Goal: Task Accomplishment & Management: Manage account settings

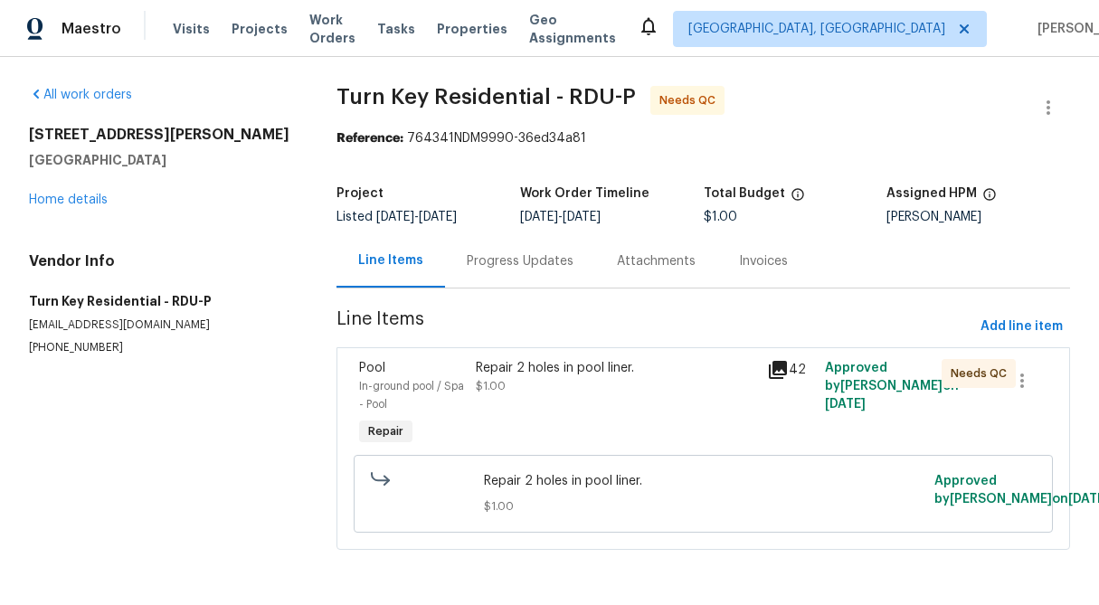
scroll to position [7, 0]
click at [92, 194] on link "Home details" at bounding box center [68, 200] width 79 height 13
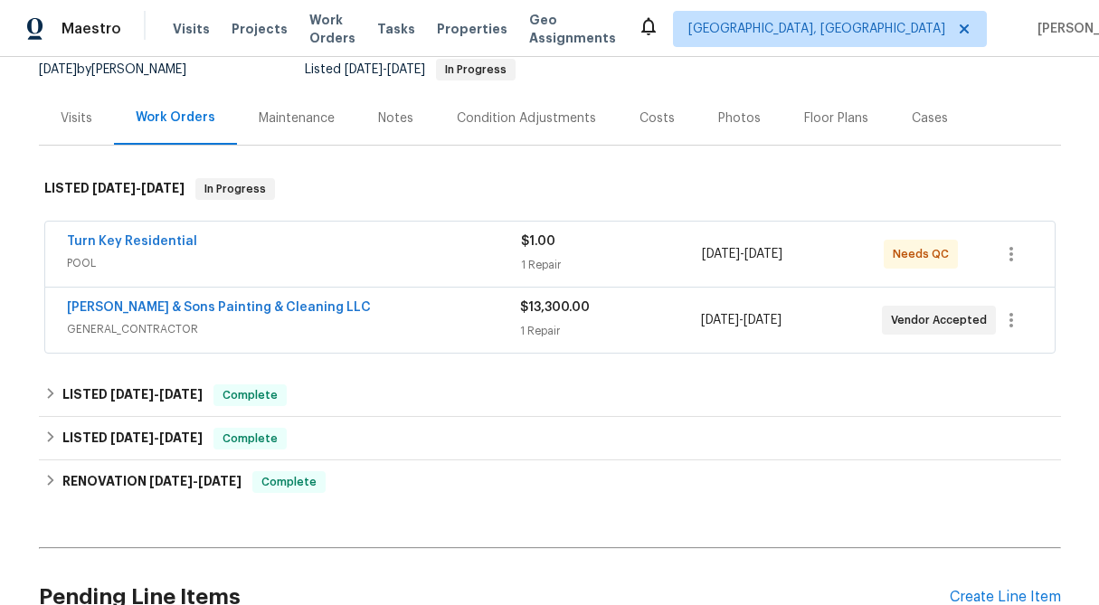
scroll to position [184, 0]
click at [577, 247] on div "$1.00" at bounding box center [612, 240] width 182 height 18
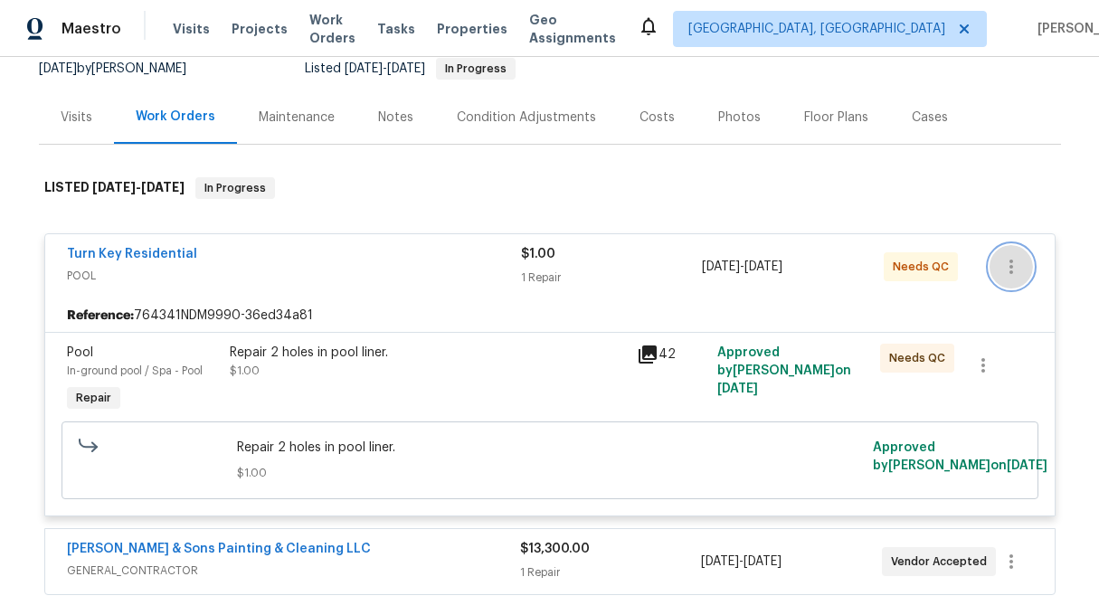
click at [1012, 269] on icon "button" at bounding box center [1011, 267] width 22 height 22
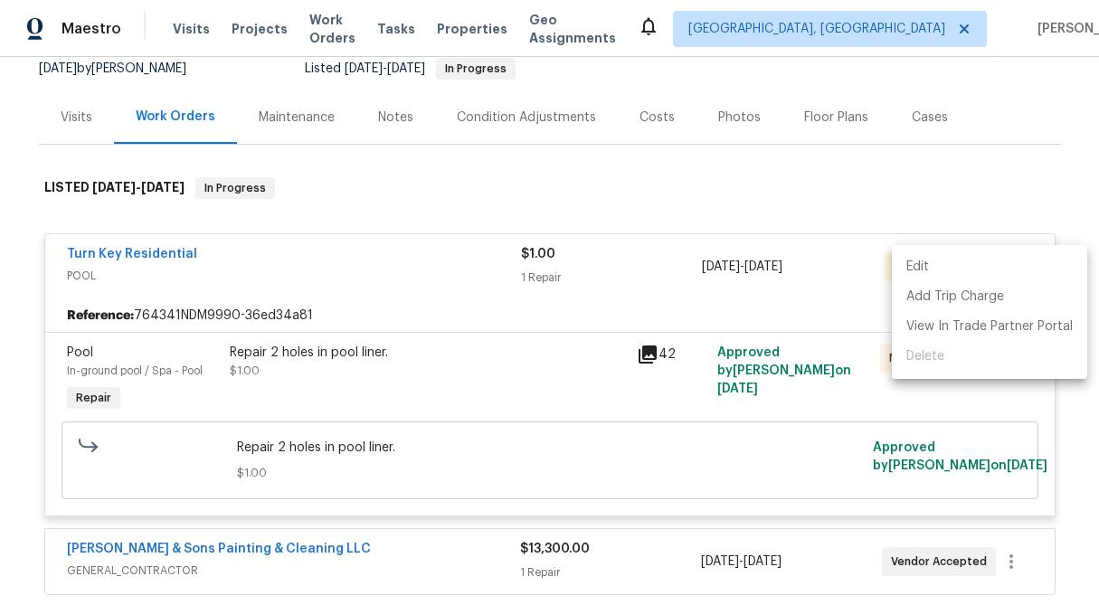
click at [1012, 269] on li "Edit" at bounding box center [989, 267] width 195 height 30
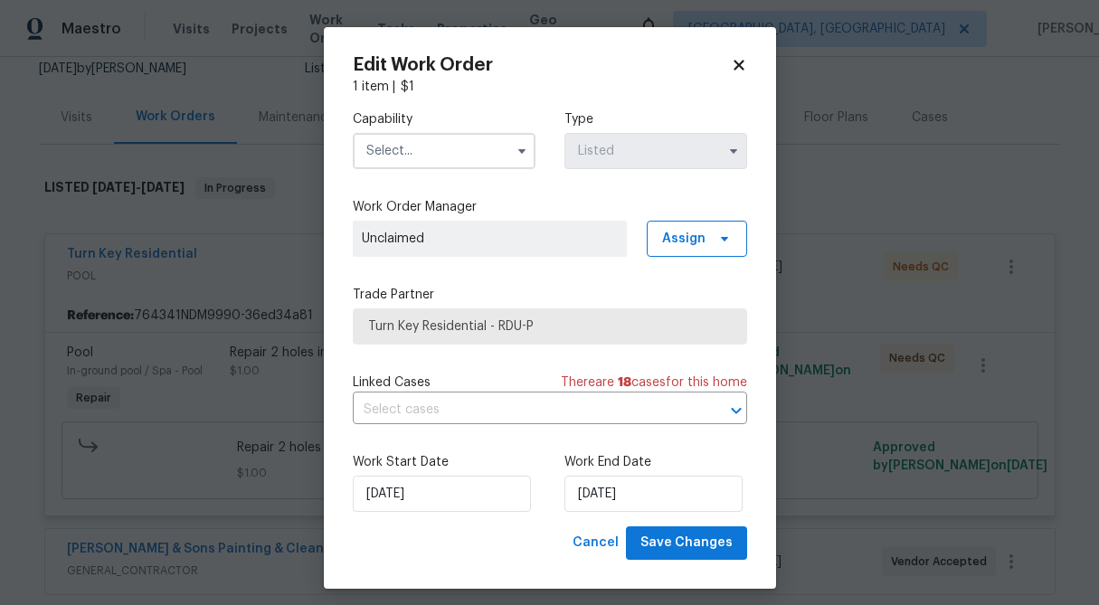
click at [748, 67] on div "Edit Work Order 1 item | $ 1 Capability Type Listed Work Order Manager Unclaime…" at bounding box center [550, 308] width 452 height 562
click at [738, 65] on icon at bounding box center [738, 65] width 10 height 10
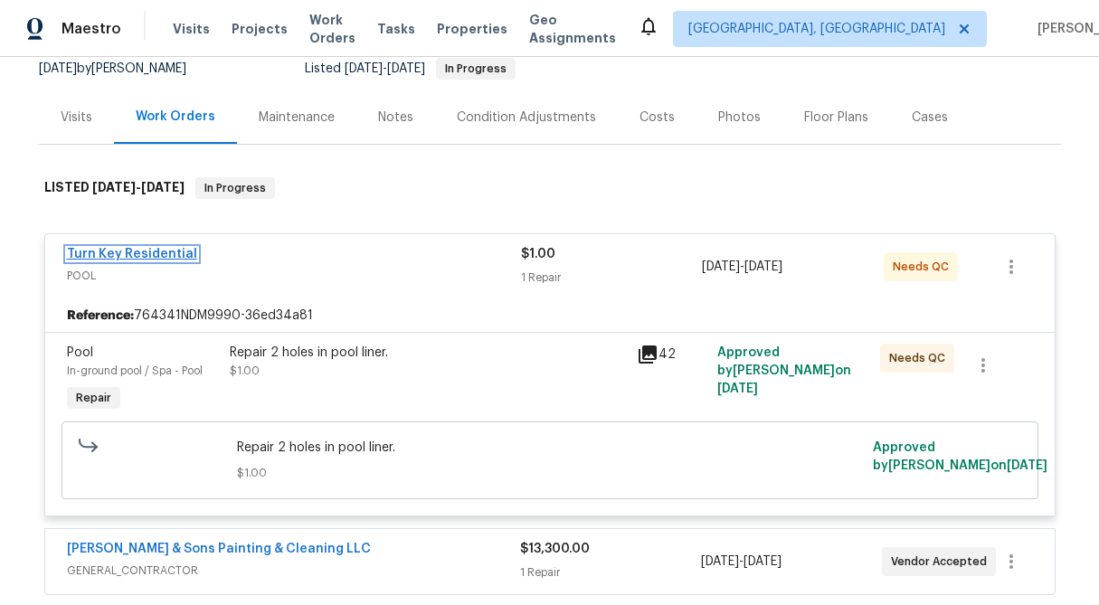
click at [130, 257] on link "Turn Key Residential" at bounding box center [132, 254] width 130 height 13
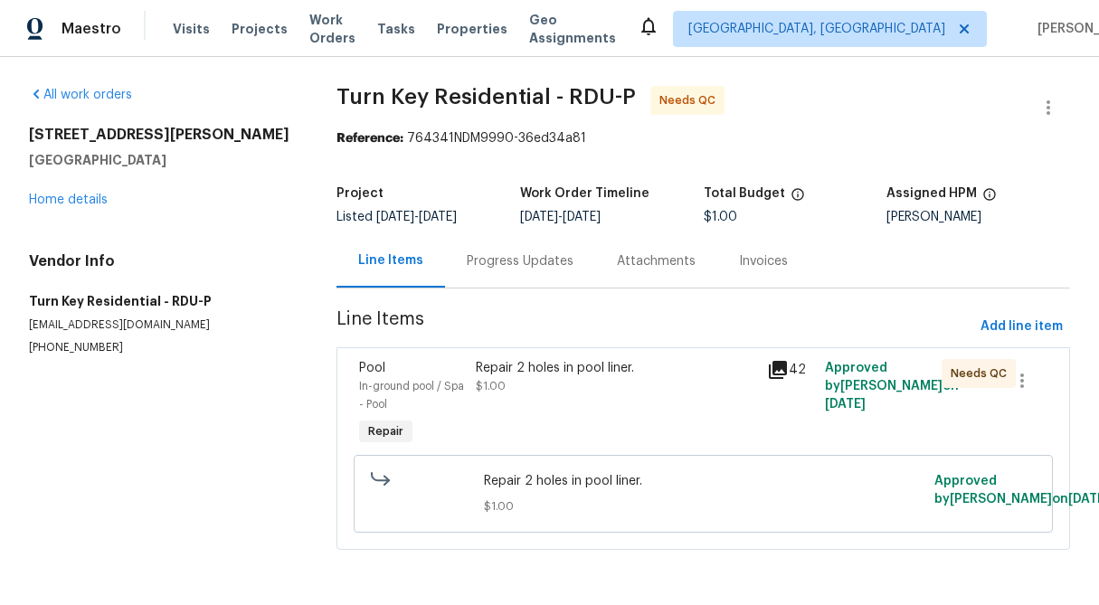
click at [523, 259] on div "Progress Updates" at bounding box center [520, 261] width 107 height 18
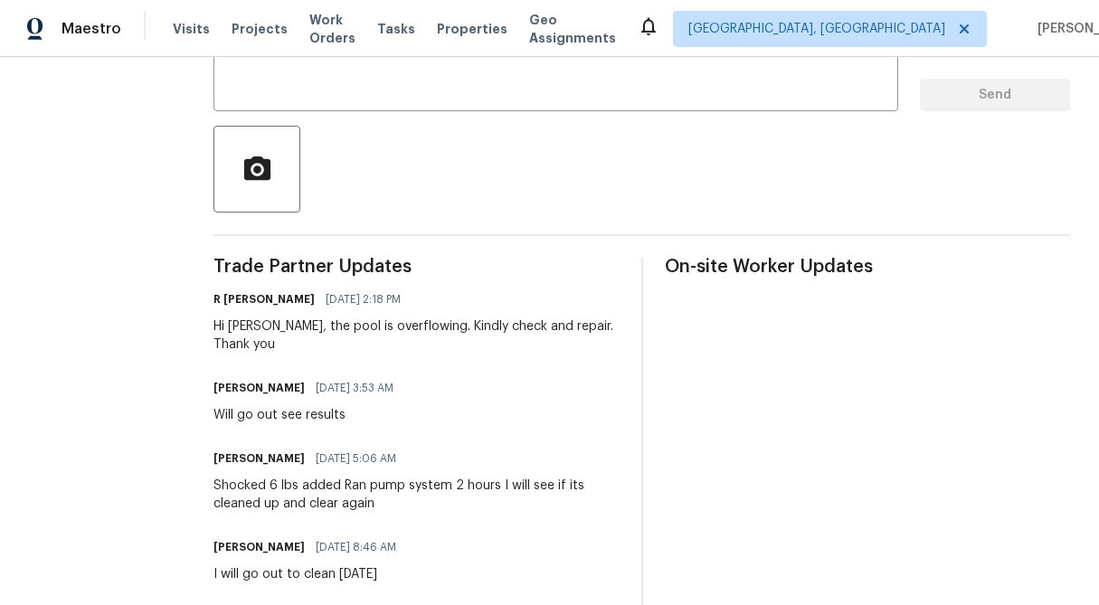
scroll to position [355, 0]
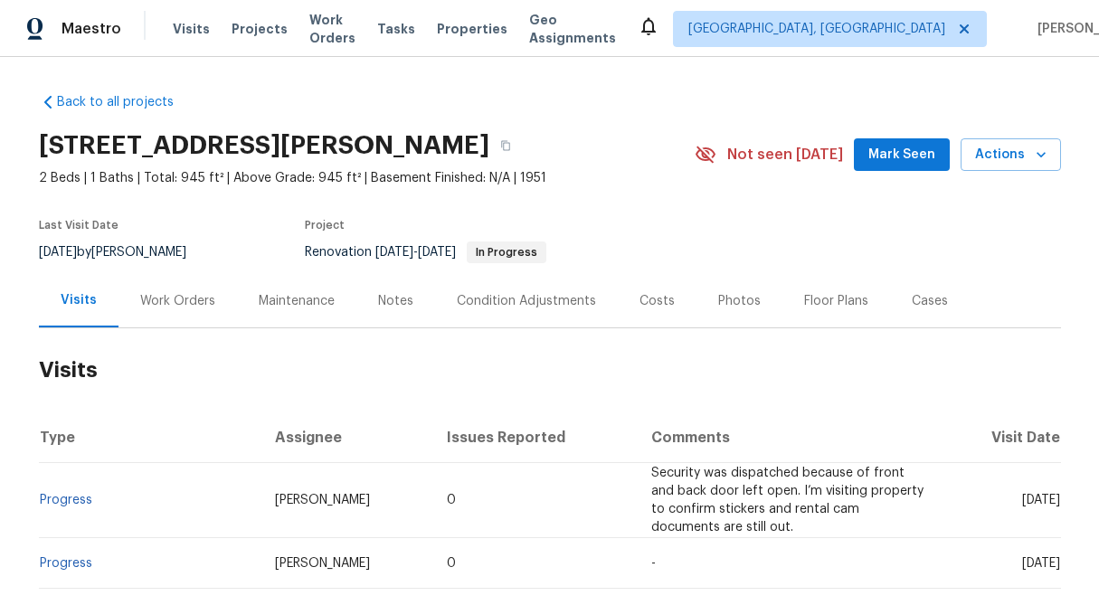
click at [193, 292] on div "Work Orders" at bounding box center [177, 301] width 75 height 18
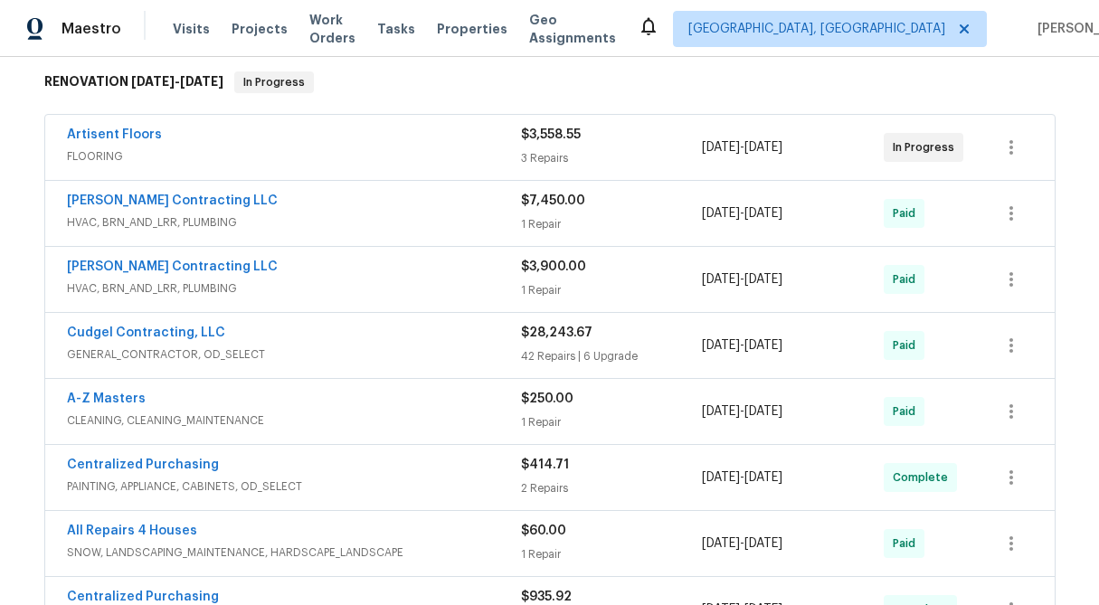
scroll to position [284, 0]
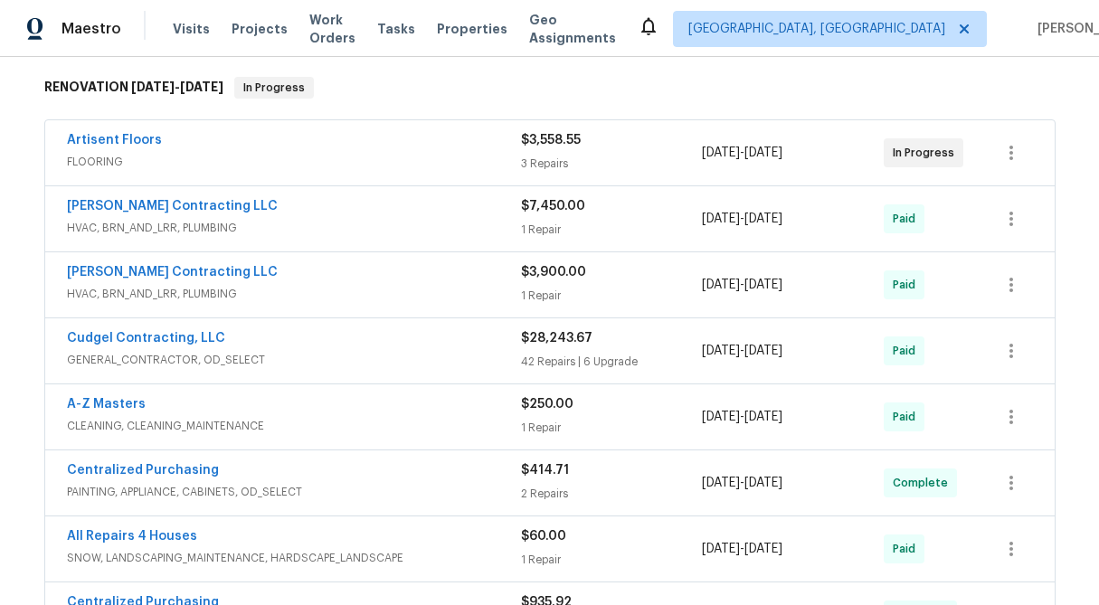
click at [564, 150] on div "$3,558.55 3 Repairs" at bounding box center [612, 152] width 182 height 43
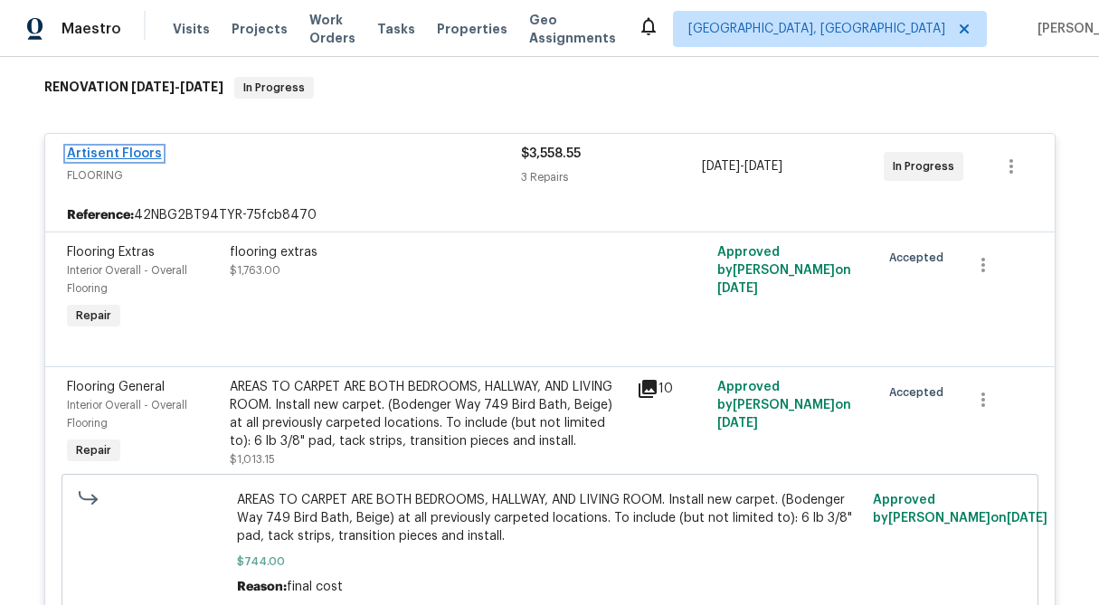
click at [103, 154] on link "Artisent Floors" at bounding box center [114, 153] width 95 height 13
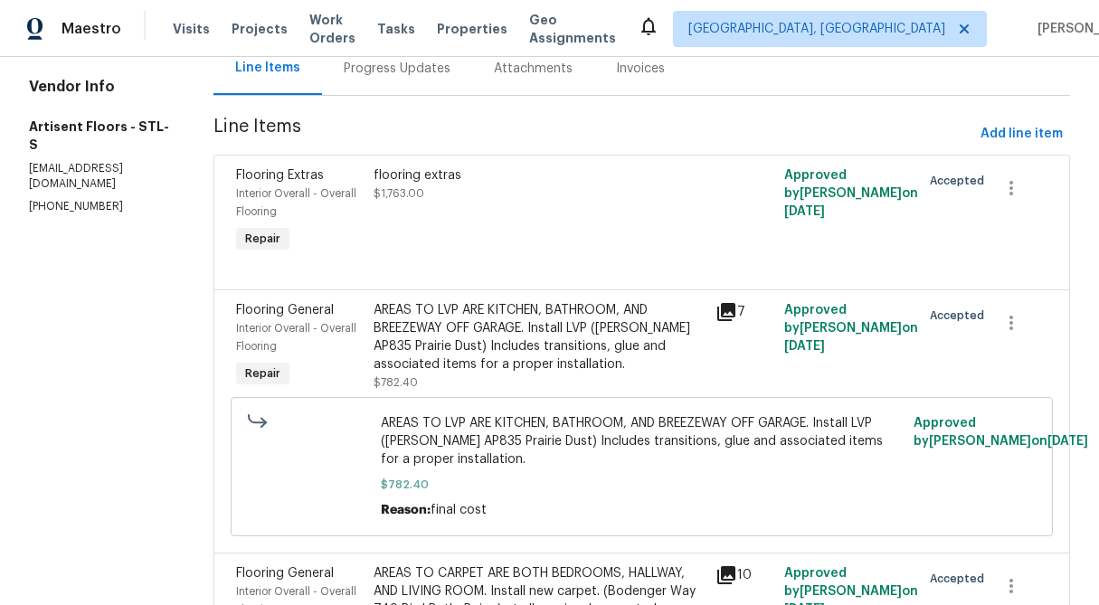
scroll to position [150, 0]
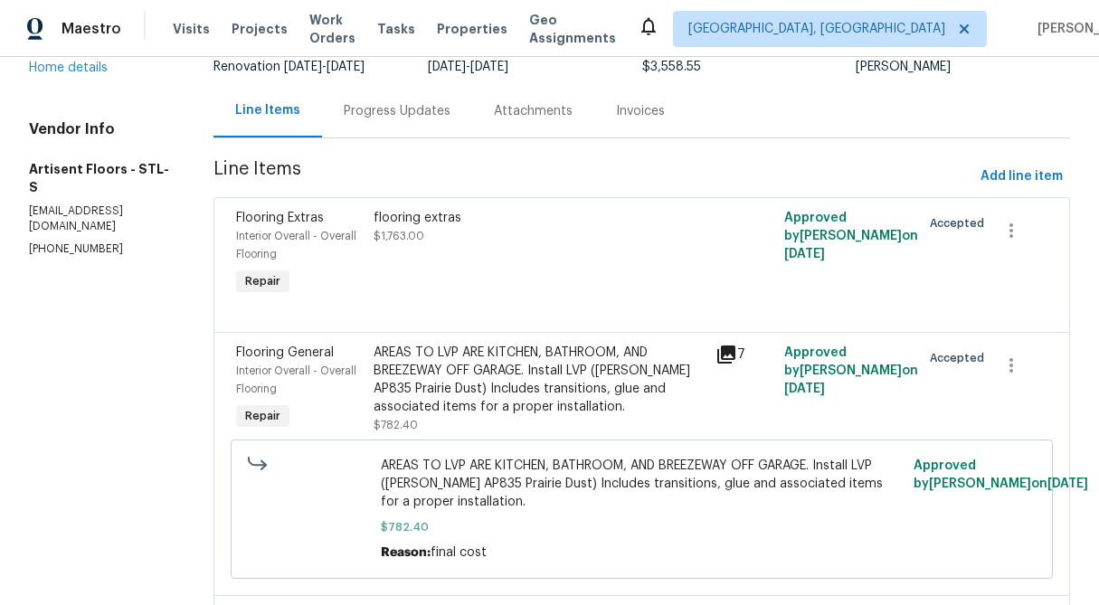
click at [411, 114] on div "Progress Updates" at bounding box center [397, 111] width 107 height 18
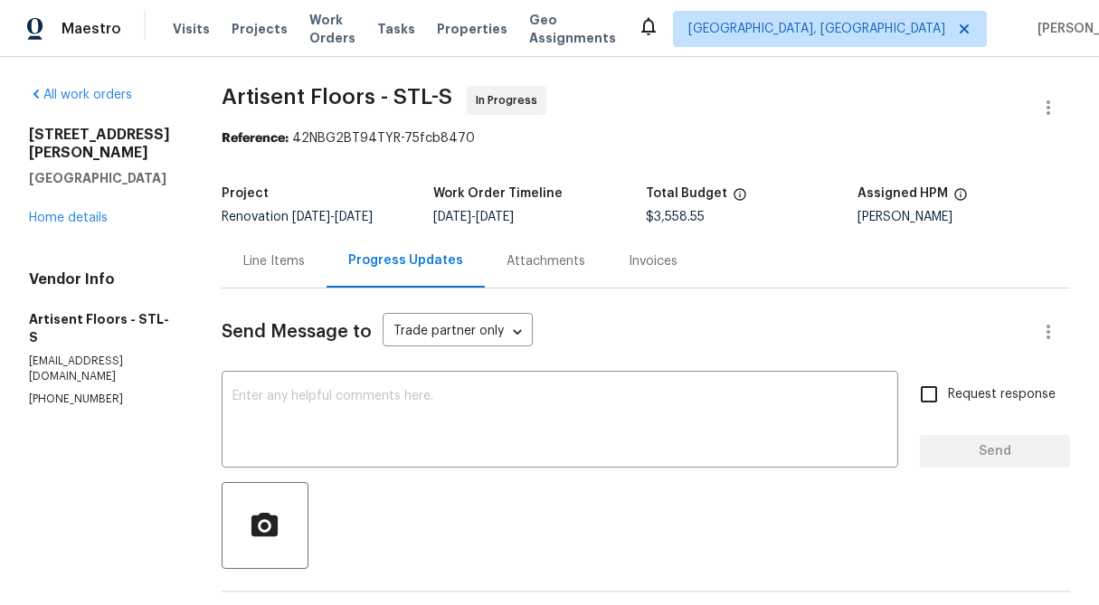
click at [286, 229] on div "Project Renovation 9/24/2024 - 7/19/2025 Work Order Timeline 11/1/2024 - 6/2/20…" at bounding box center [646, 205] width 848 height 58
click at [295, 288] on div "Line Items" at bounding box center [274, 260] width 105 height 53
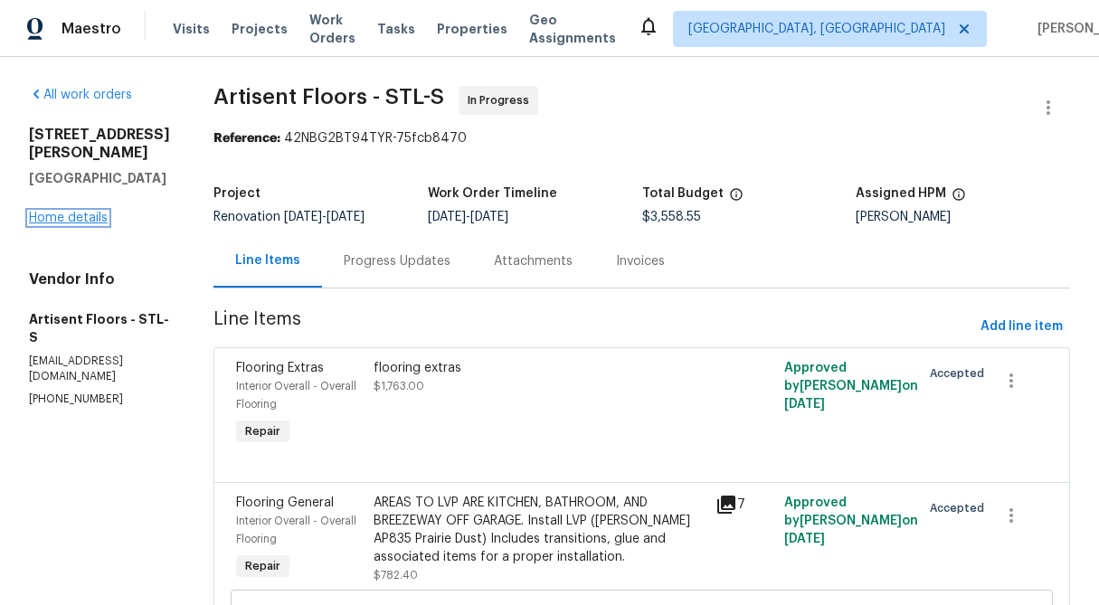
click at [53, 212] on link "Home details" at bounding box center [68, 218] width 79 height 13
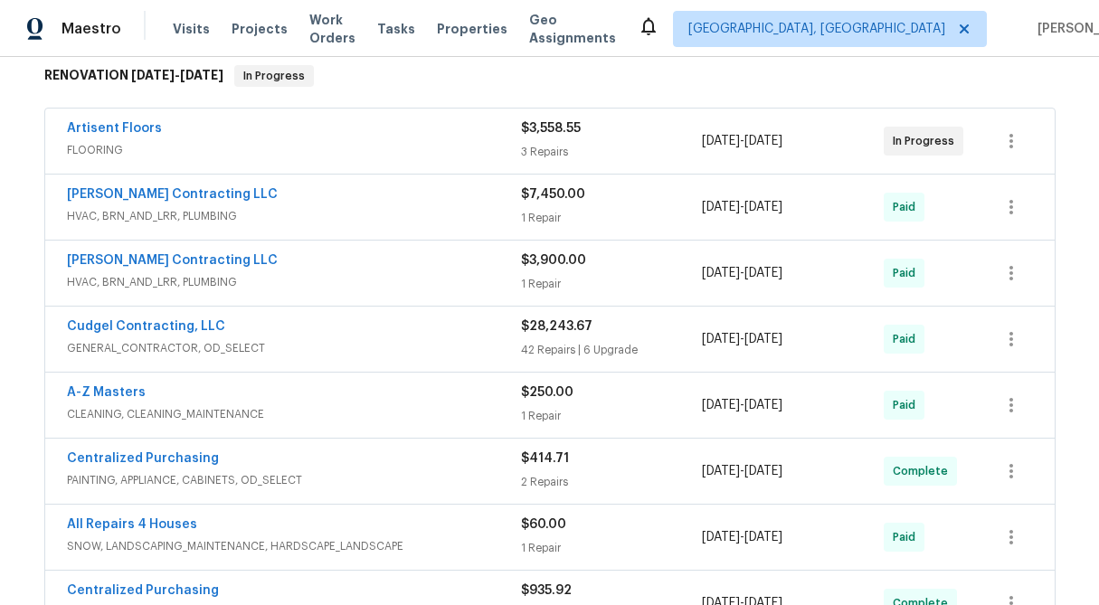
scroll to position [299, 0]
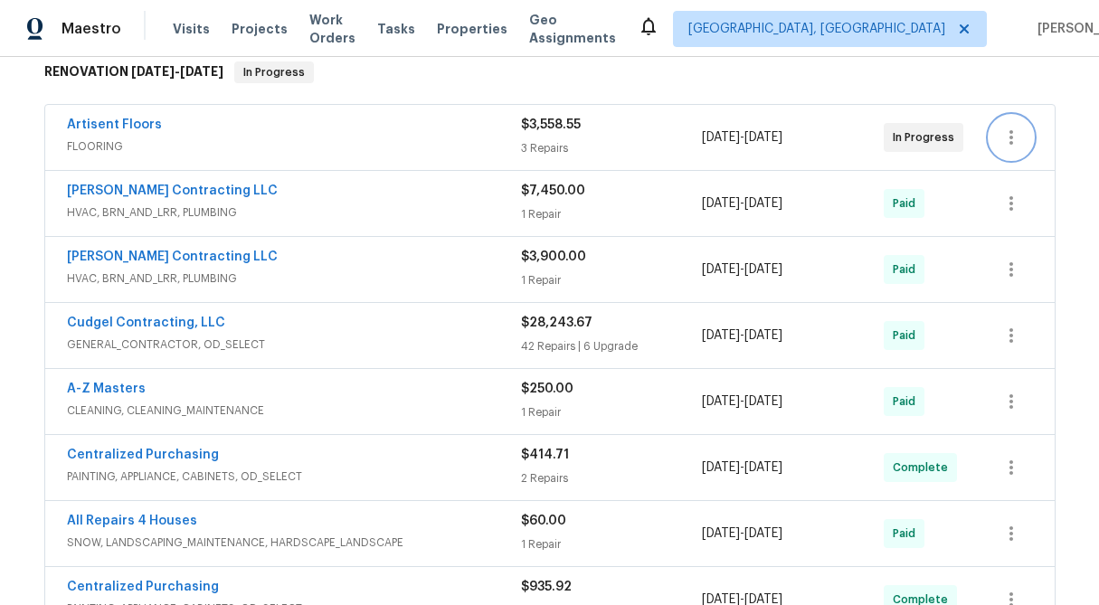
click at [1017, 137] on icon "button" at bounding box center [1011, 138] width 22 height 22
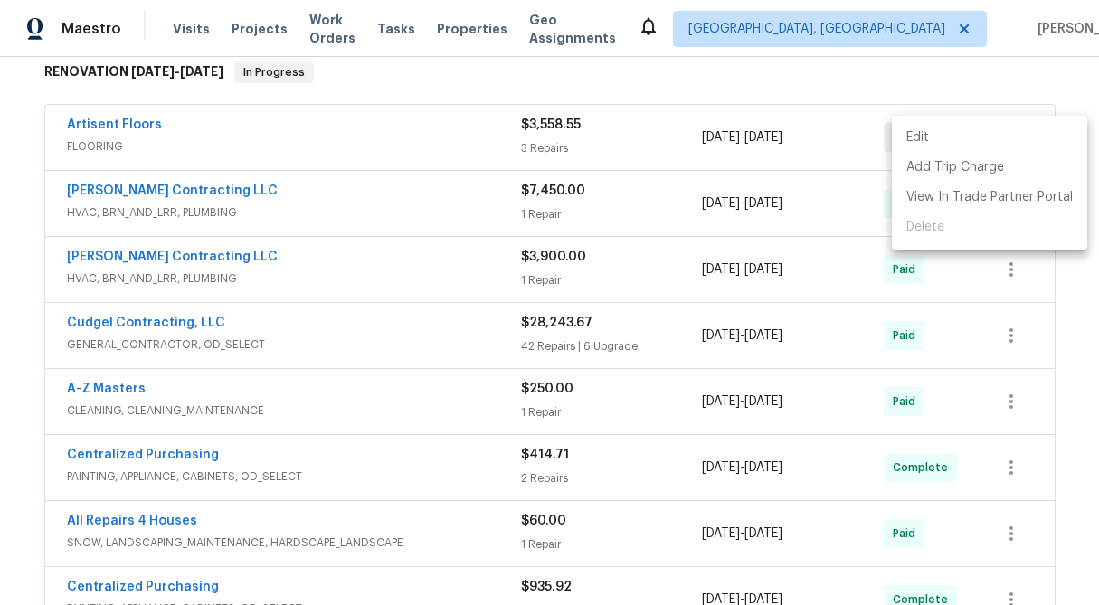
click at [1000, 136] on li "Edit" at bounding box center [989, 138] width 195 height 30
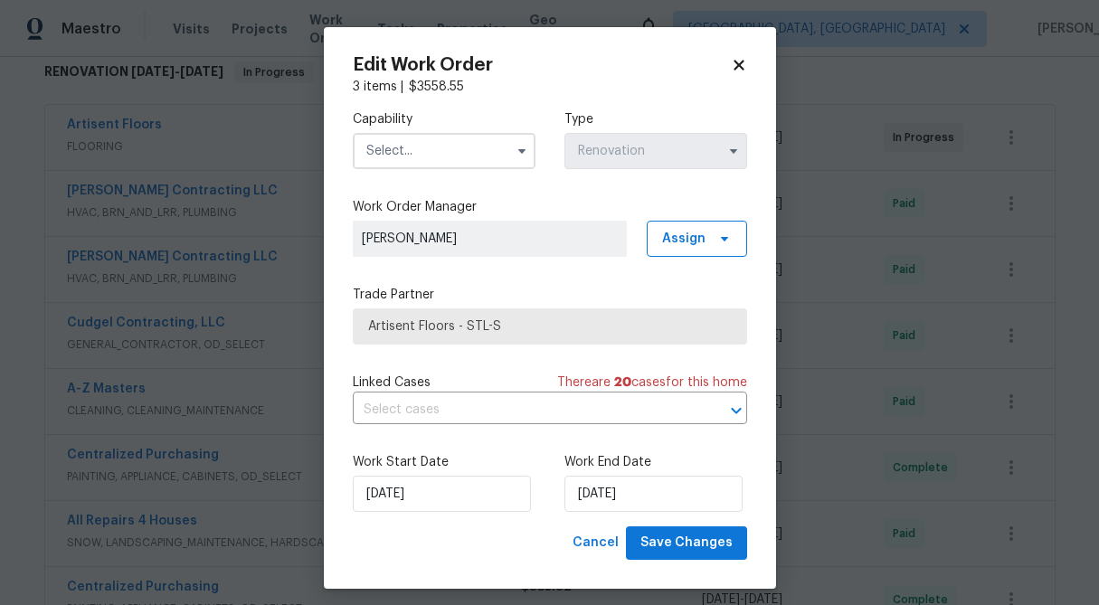
click at [736, 71] on icon at bounding box center [739, 65] width 16 height 16
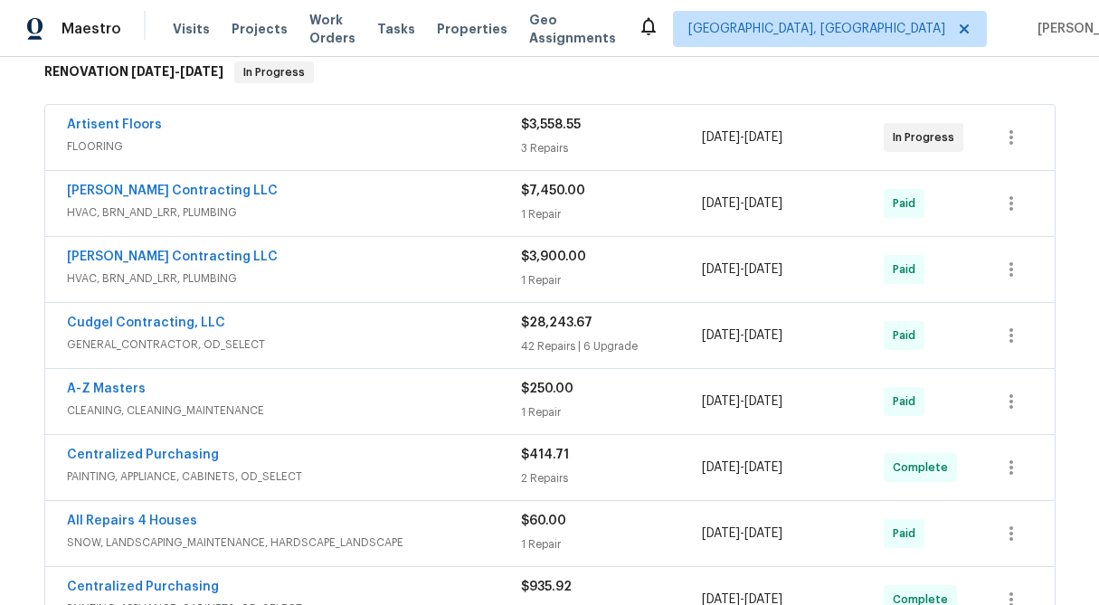
click at [535, 151] on div "3 Repairs" at bounding box center [612, 148] width 182 height 18
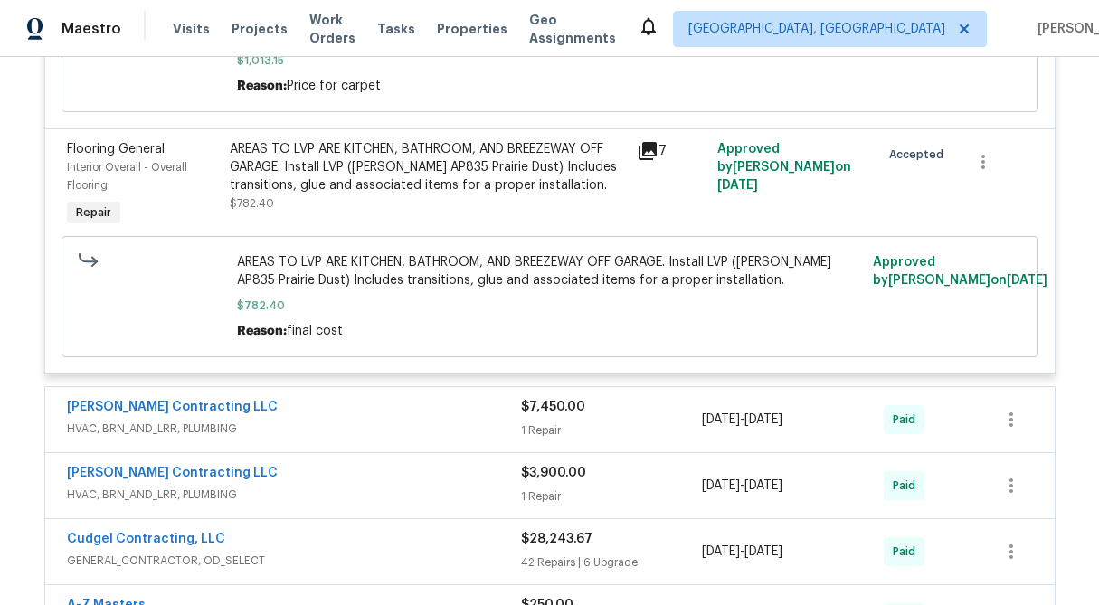
scroll to position [929, 0]
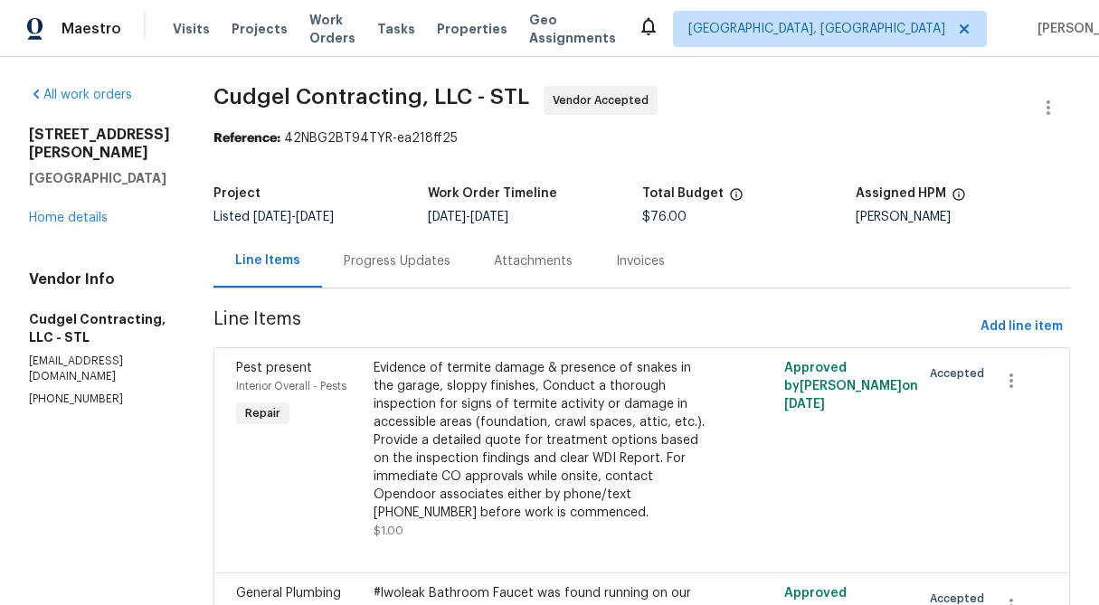
scroll to position [140, 0]
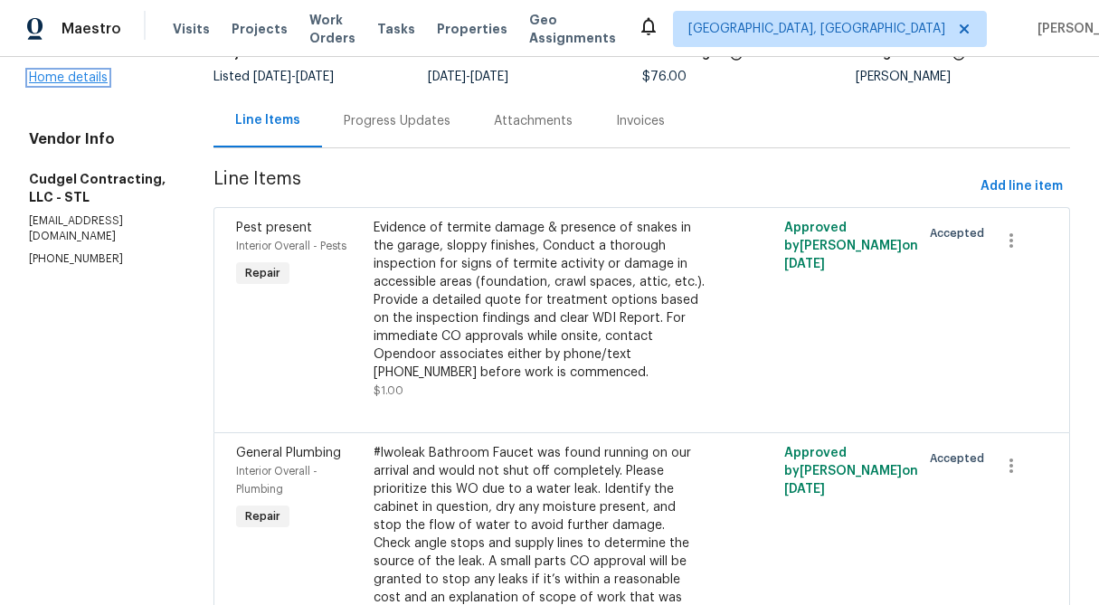
click at [47, 71] on link "Home details" at bounding box center [68, 77] width 79 height 13
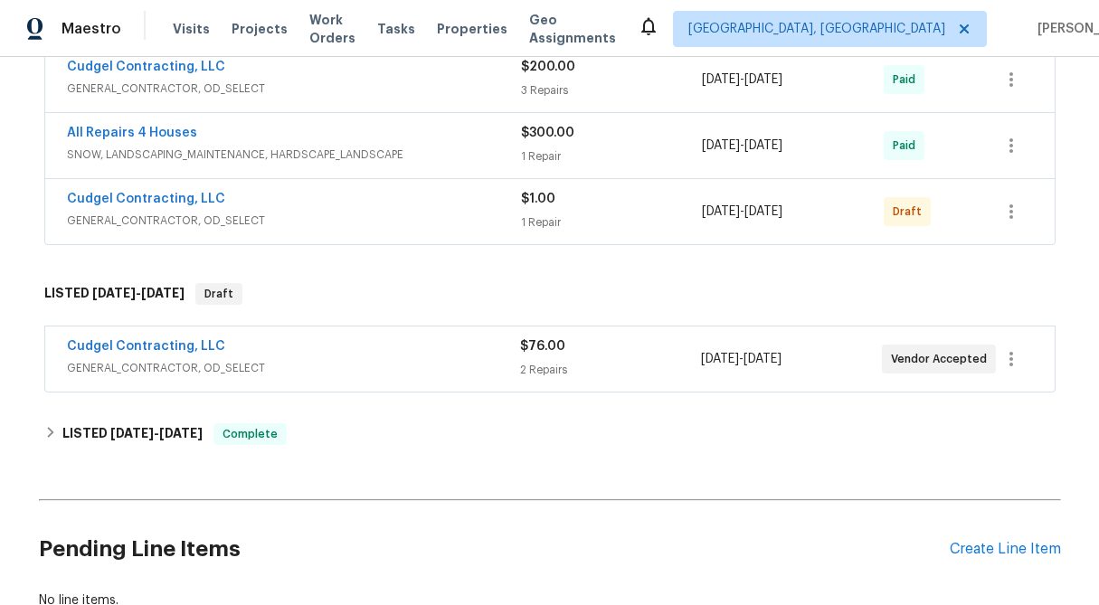
scroll to position [1157, 0]
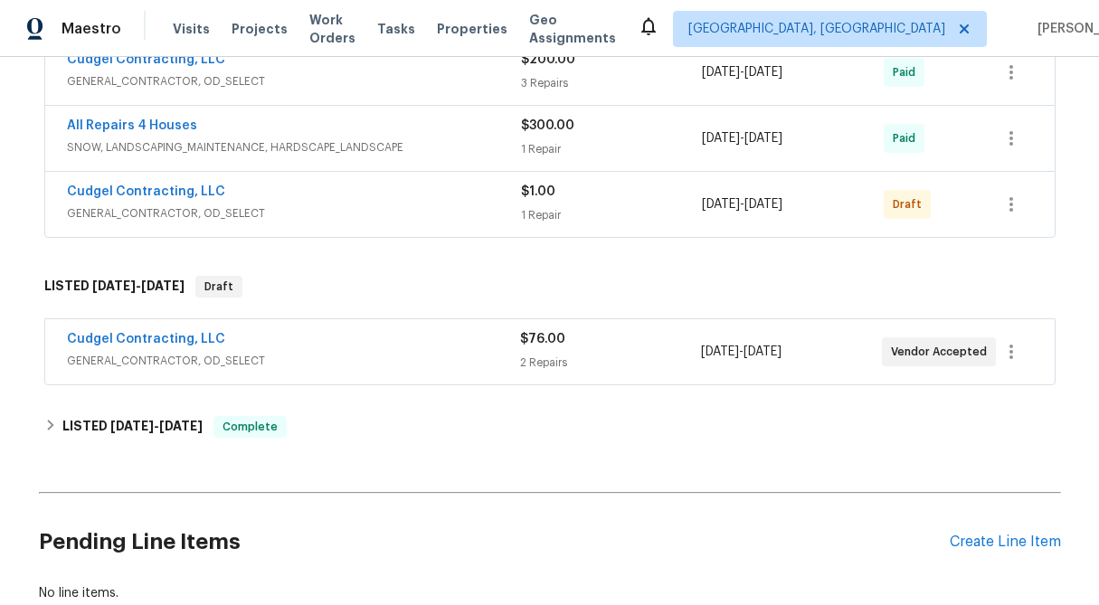
click at [559, 354] on div "2 Repairs" at bounding box center [610, 363] width 181 height 18
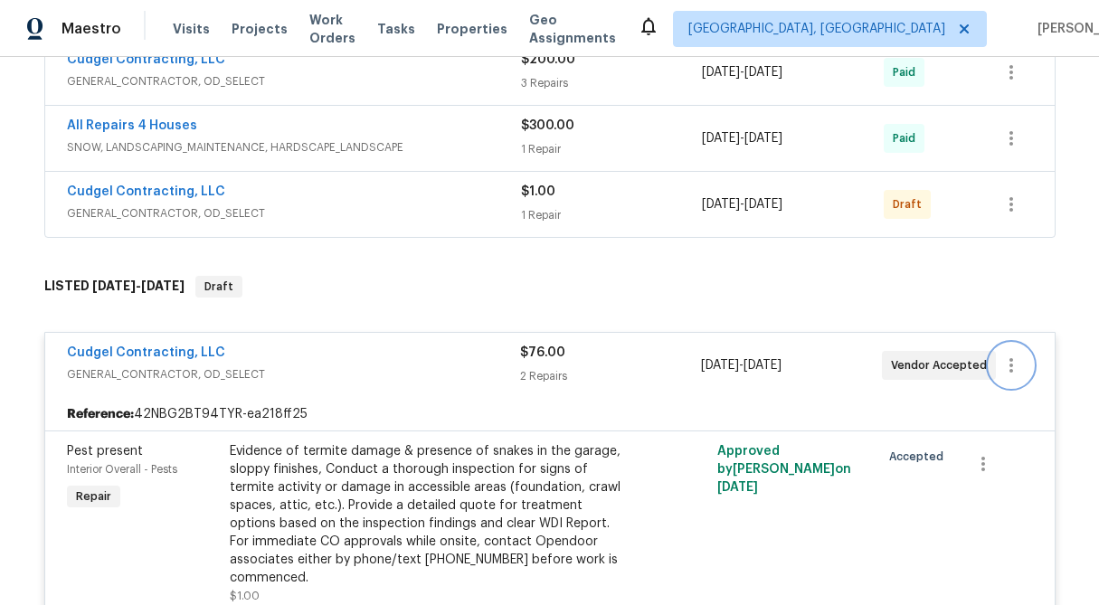
click at [1004, 371] on icon "button" at bounding box center [1011, 365] width 22 height 22
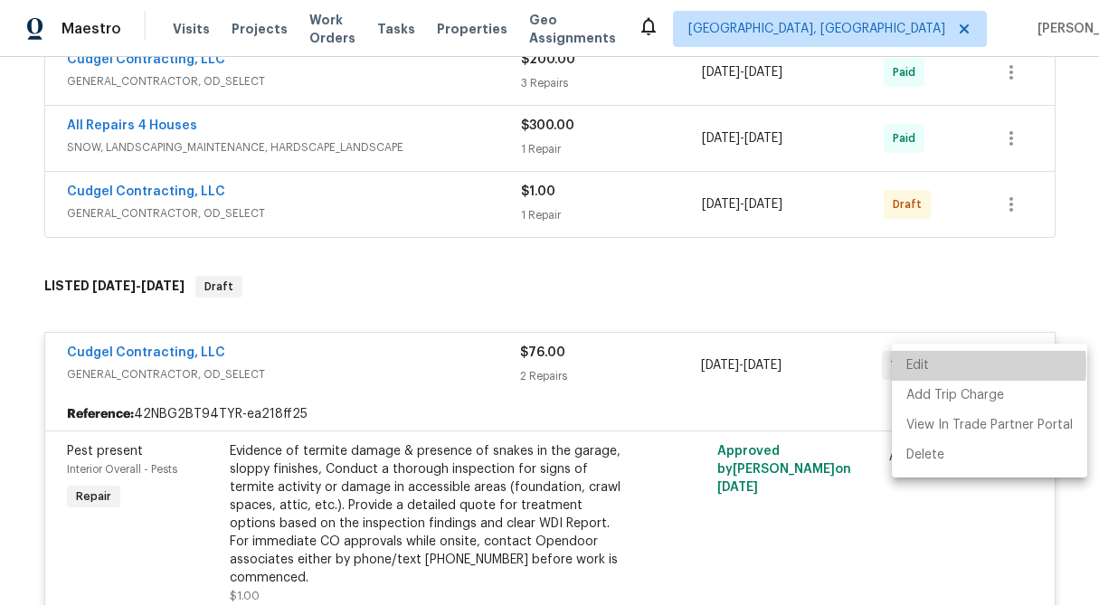
click at [950, 365] on li "Edit" at bounding box center [989, 366] width 195 height 30
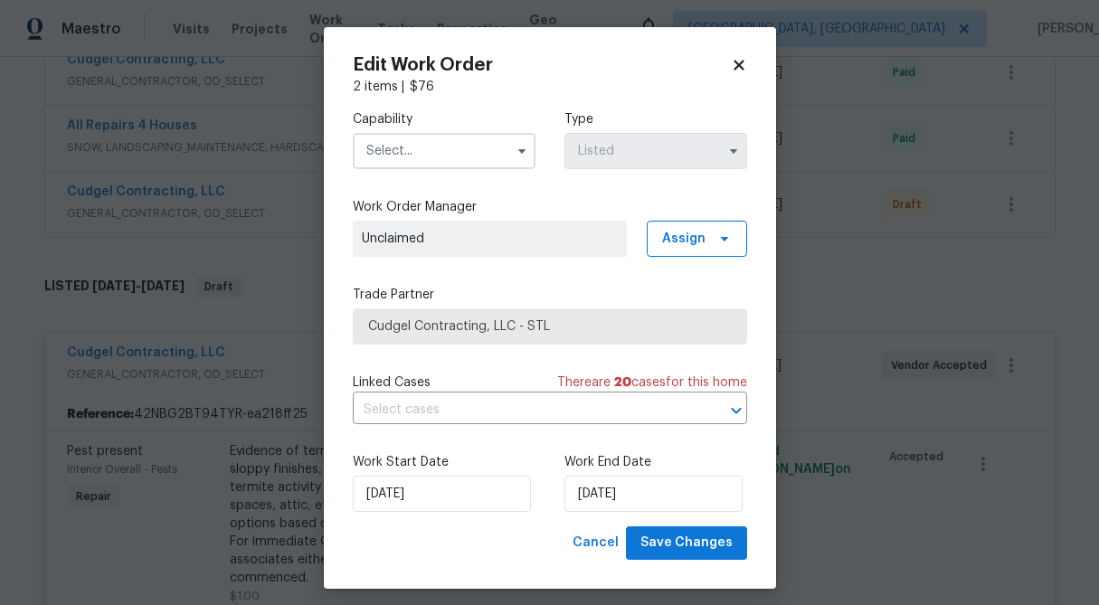
click at [739, 64] on icon at bounding box center [738, 65] width 10 height 10
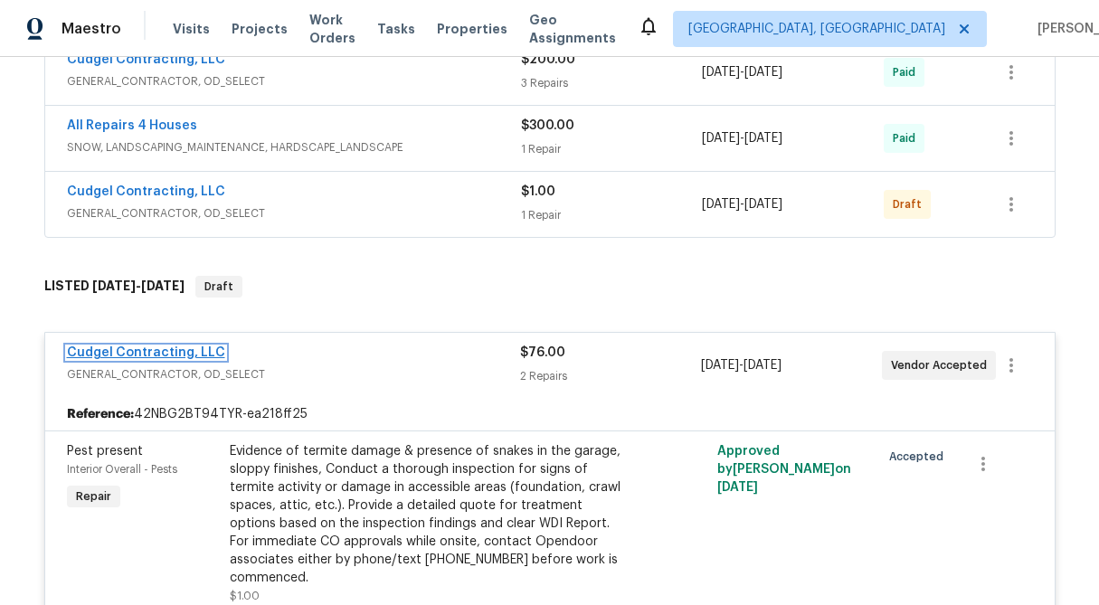
click at [148, 354] on link "Cudgel Contracting, LLC" at bounding box center [146, 352] width 158 height 13
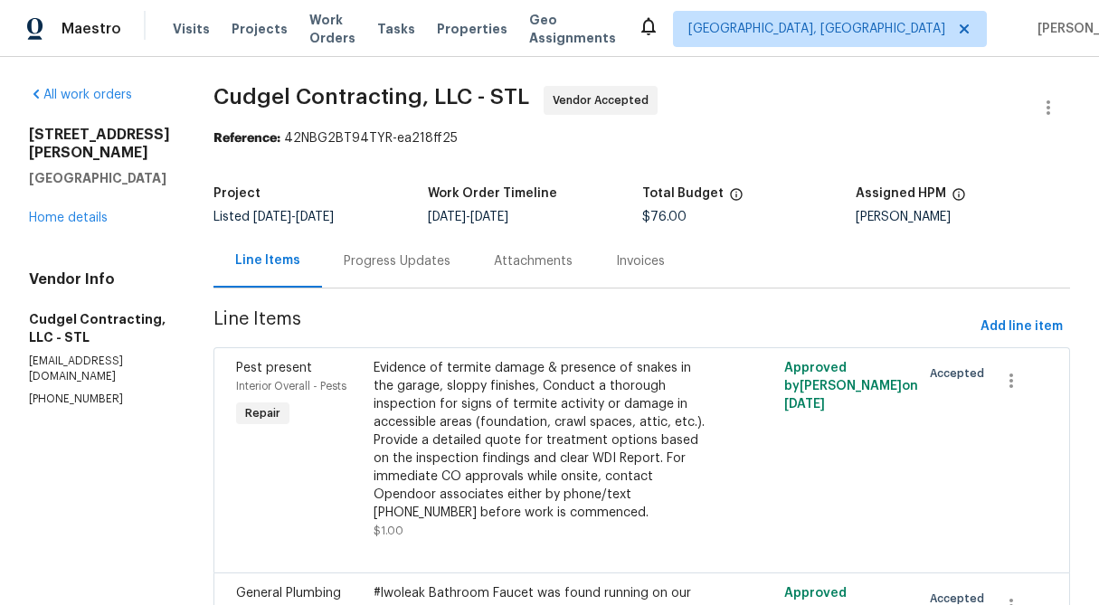
click at [434, 247] on div "Progress Updates" at bounding box center [397, 260] width 150 height 53
click at [427, 265] on div "Progress Updates" at bounding box center [397, 261] width 107 height 18
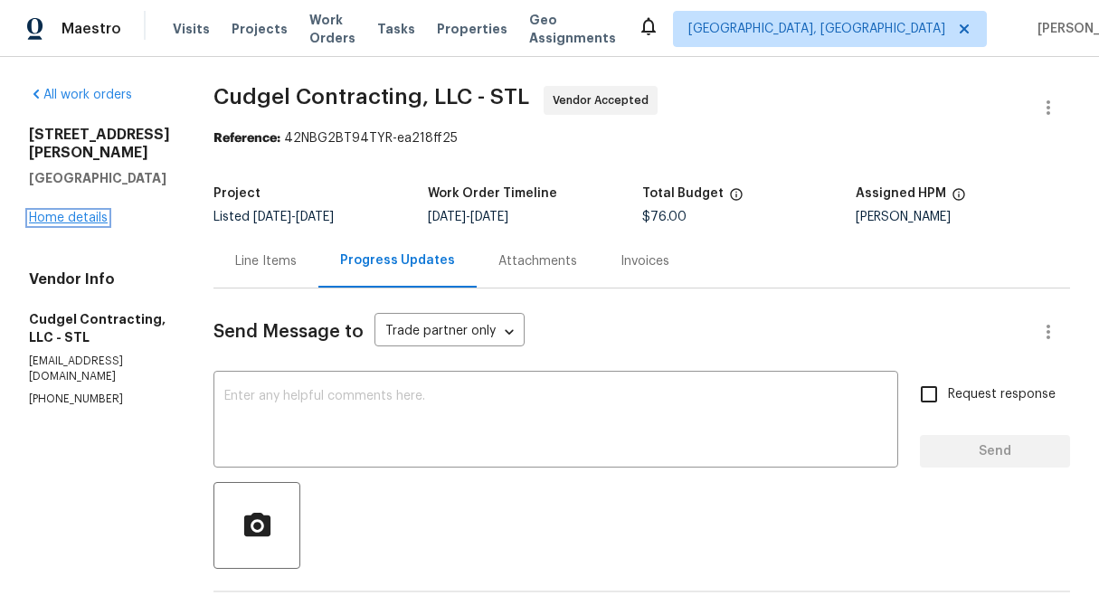
click at [87, 212] on link "Home details" at bounding box center [68, 218] width 79 height 13
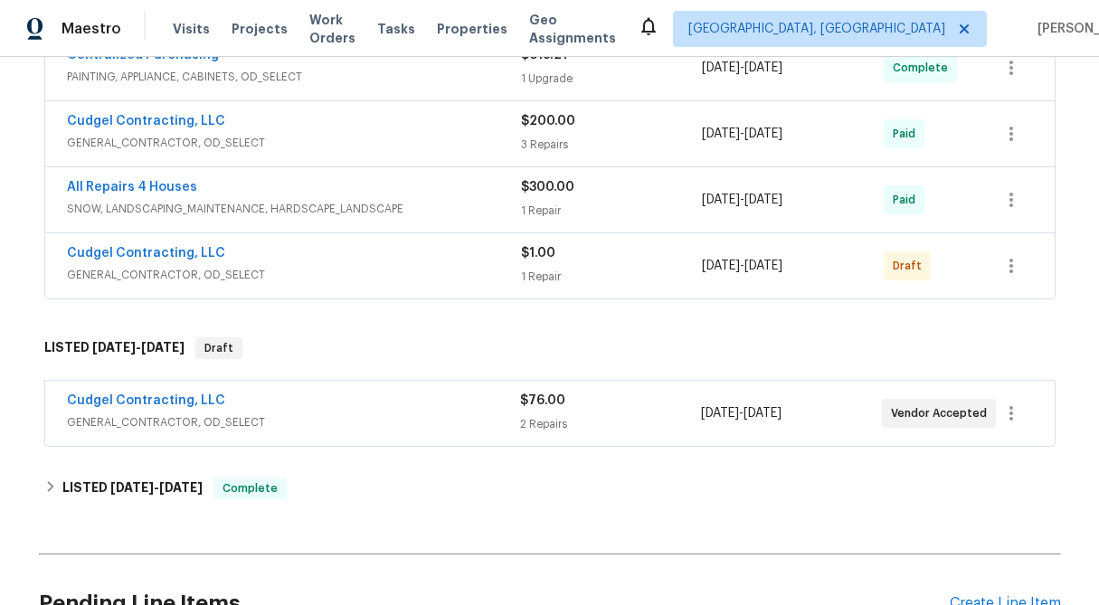
scroll to position [1277, 0]
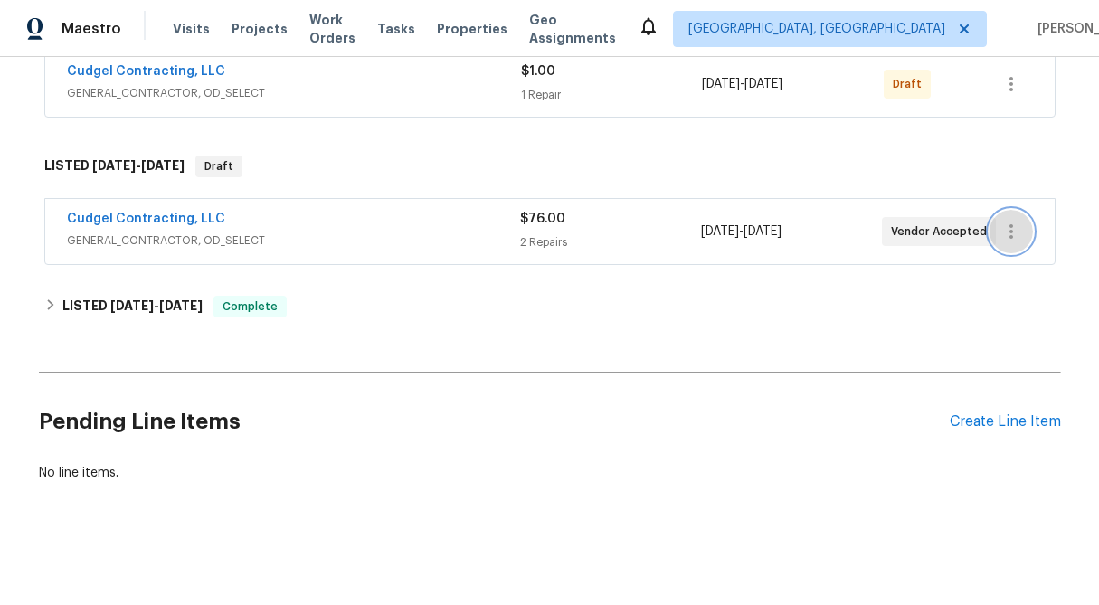
click at [1012, 232] on icon "button" at bounding box center [1011, 232] width 22 height 22
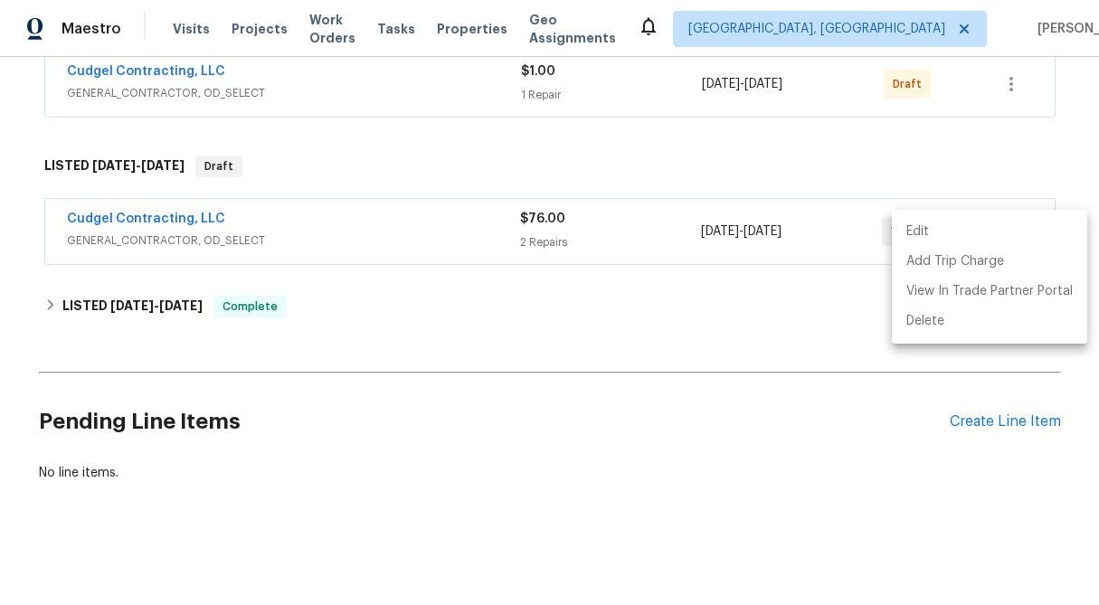
click at [1012, 232] on li "Edit" at bounding box center [989, 232] width 195 height 30
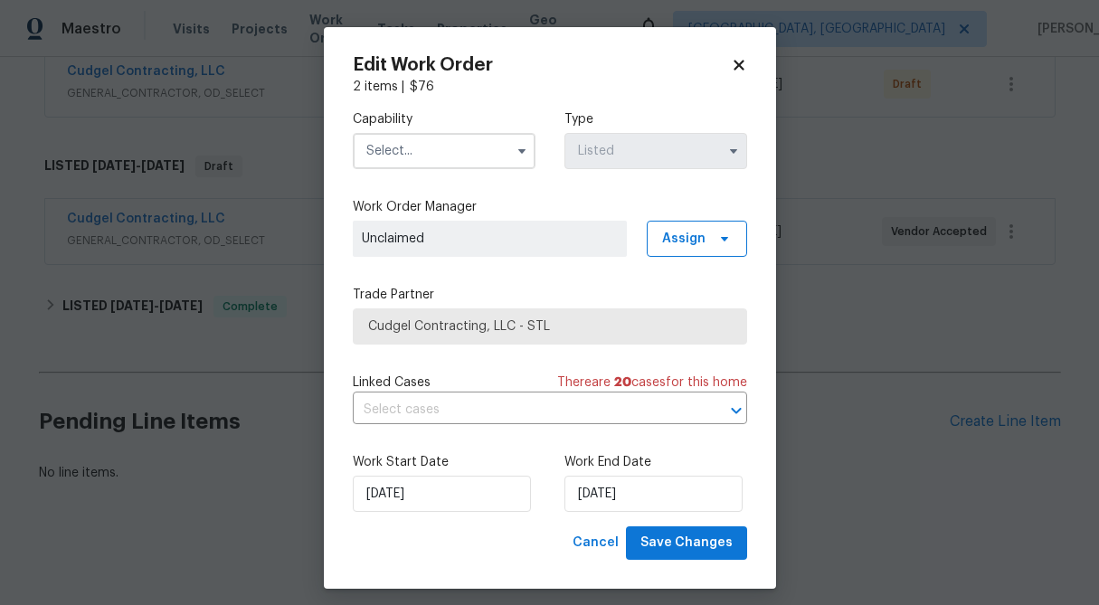
click at [735, 58] on icon at bounding box center [739, 65] width 16 height 16
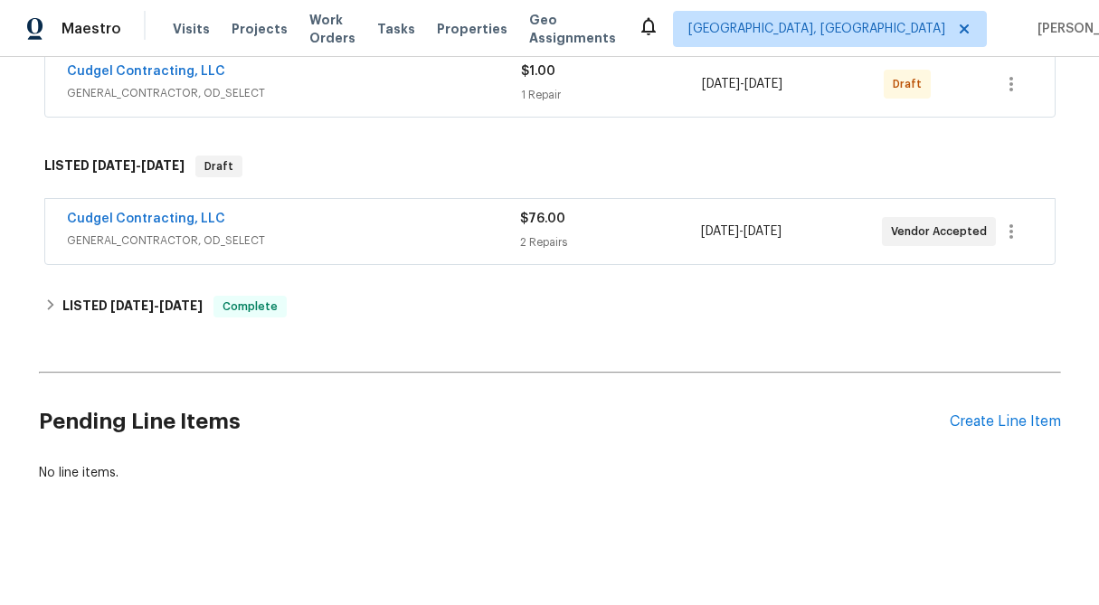
click at [145, 225] on span "Cudgel Contracting, LLC" at bounding box center [146, 219] width 158 height 18
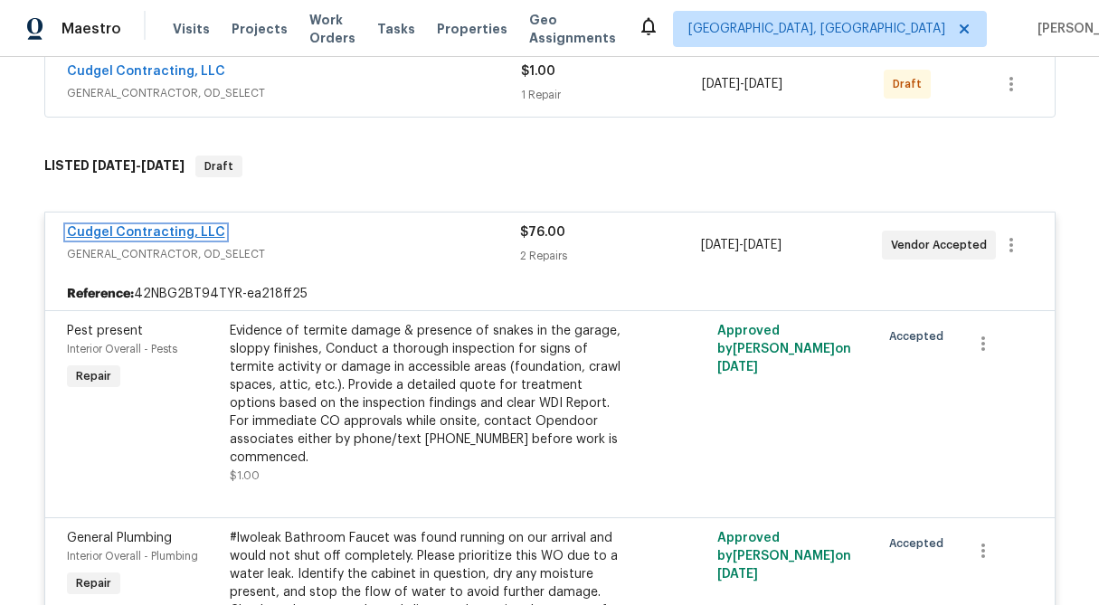
click at [148, 235] on link "Cudgel Contracting, LLC" at bounding box center [146, 232] width 158 height 13
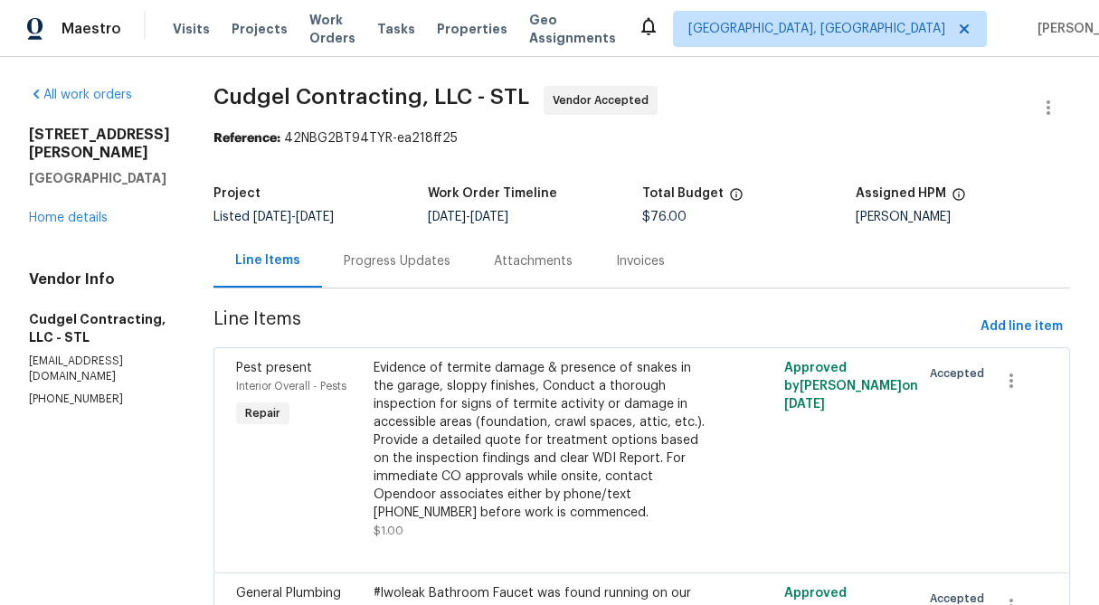
click at [394, 256] on div "Progress Updates" at bounding box center [397, 261] width 107 height 18
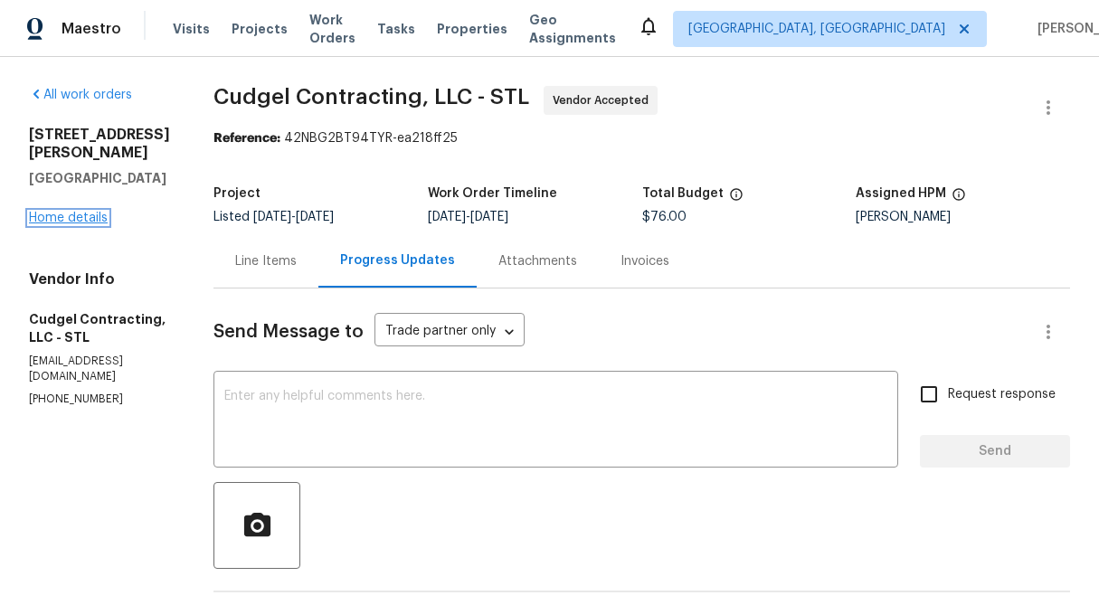
click at [61, 212] on link "Home details" at bounding box center [68, 218] width 79 height 13
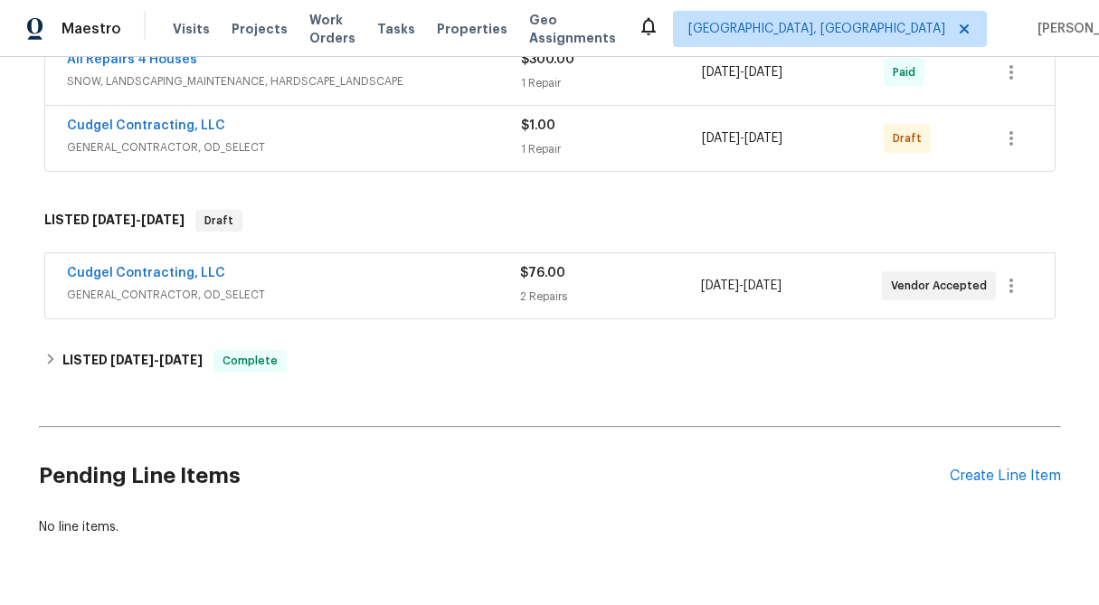
scroll to position [1277, 0]
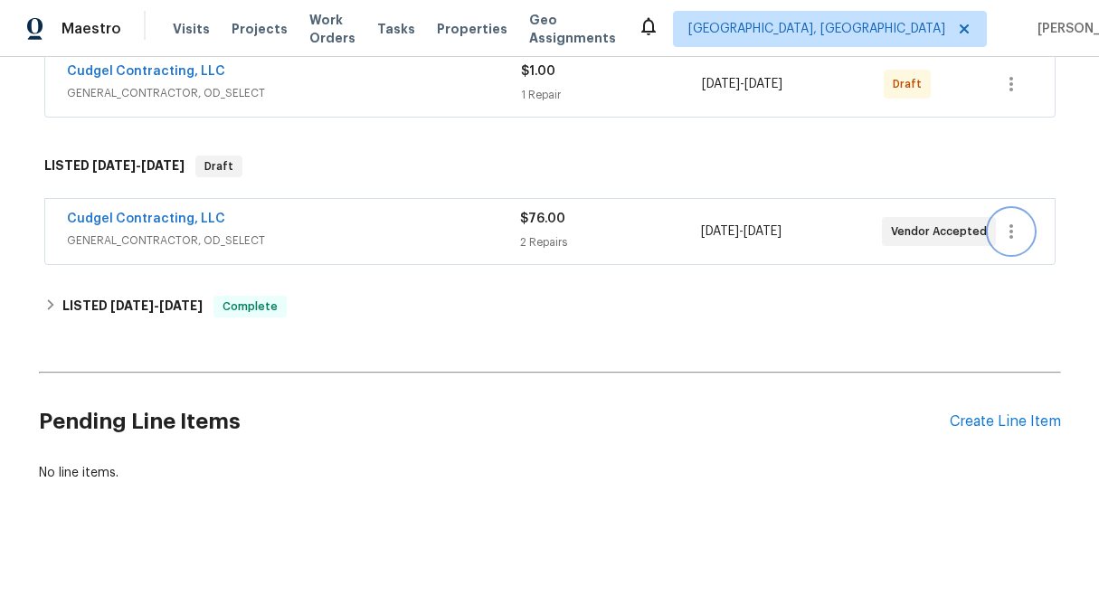
click at [1012, 222] on icon "button" at bounding box center [1011, 232] width 22 height 22
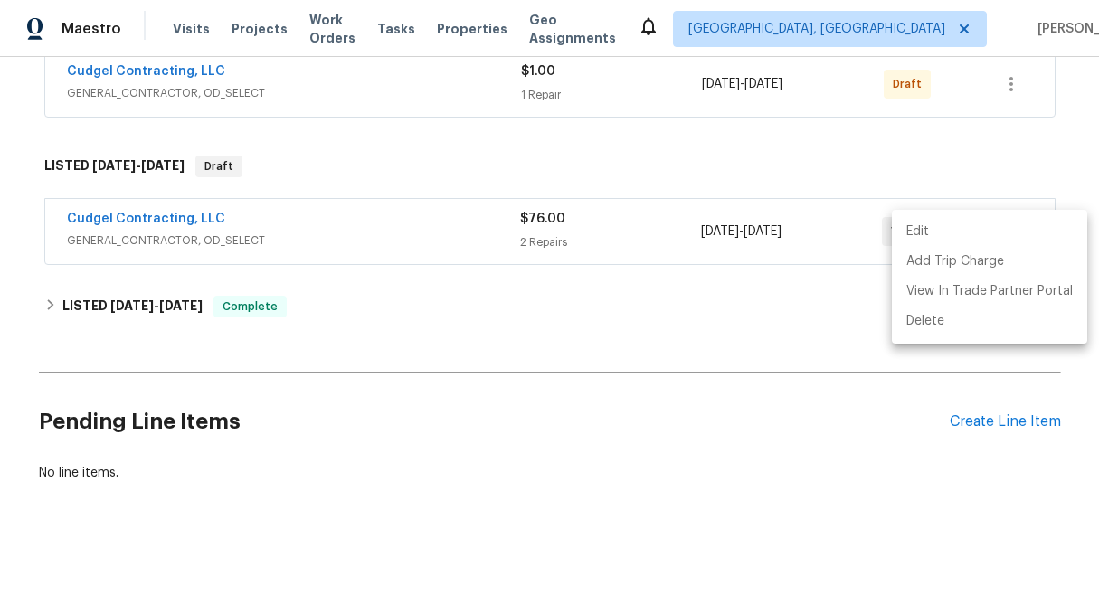
click at [974, 233] on li "Edit" at bounding box center [989, 232] width 195 height 30
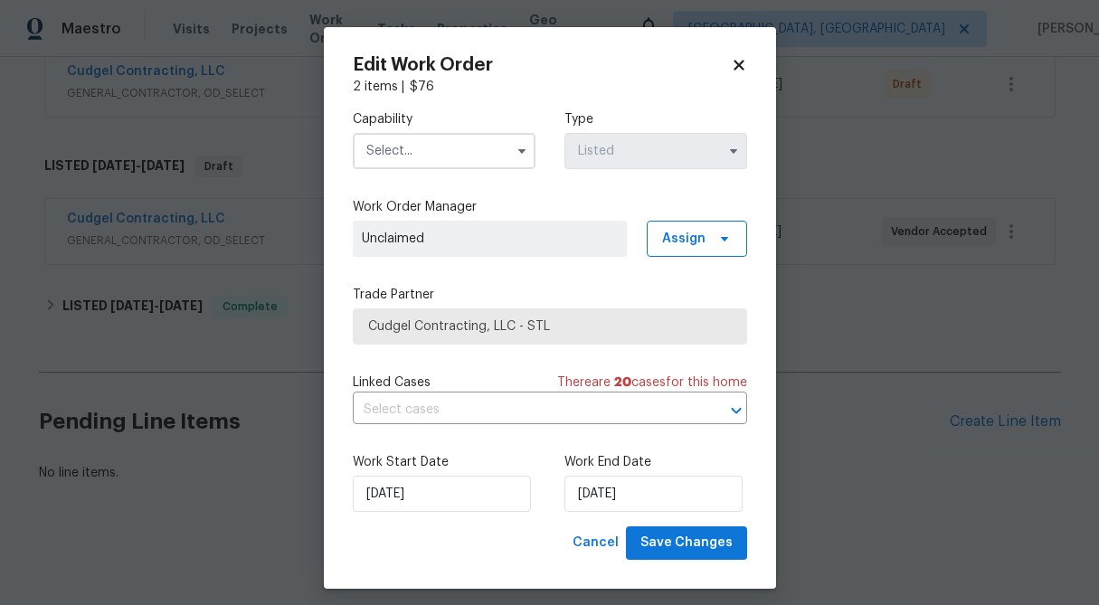
click at [745, 64] on icon at bounding box center [739, 65] width 16 height 16
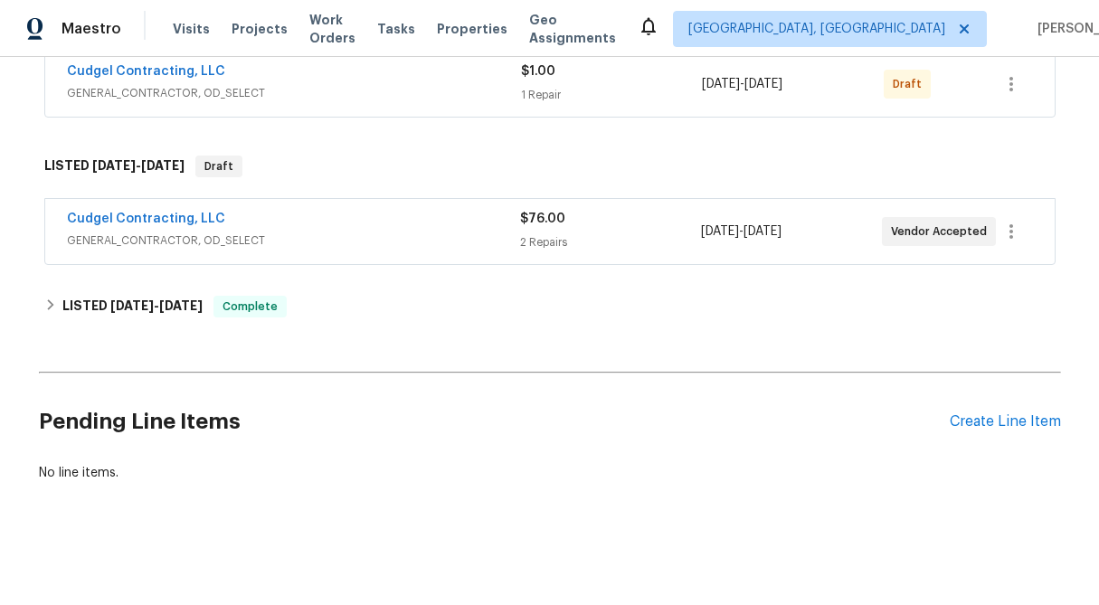
click at [534, 227] on div "$76.00" at bounding box center [610, 219] width 181 height 18
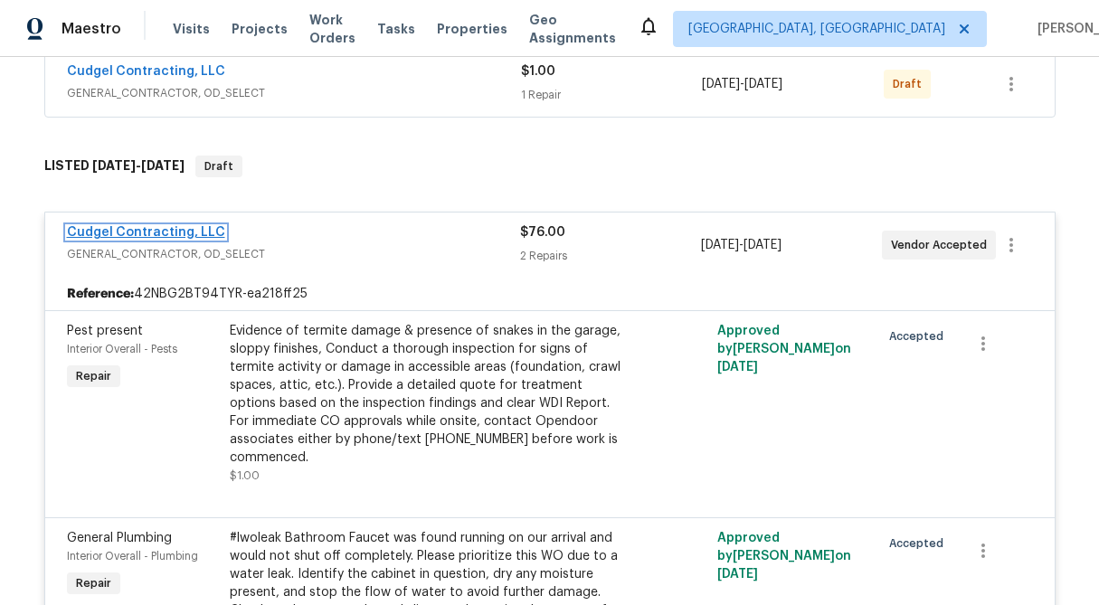
click at [180, 229] on link "Cudgel Contracting, LLC" at bounding box center [146, 232] width 158 height 13
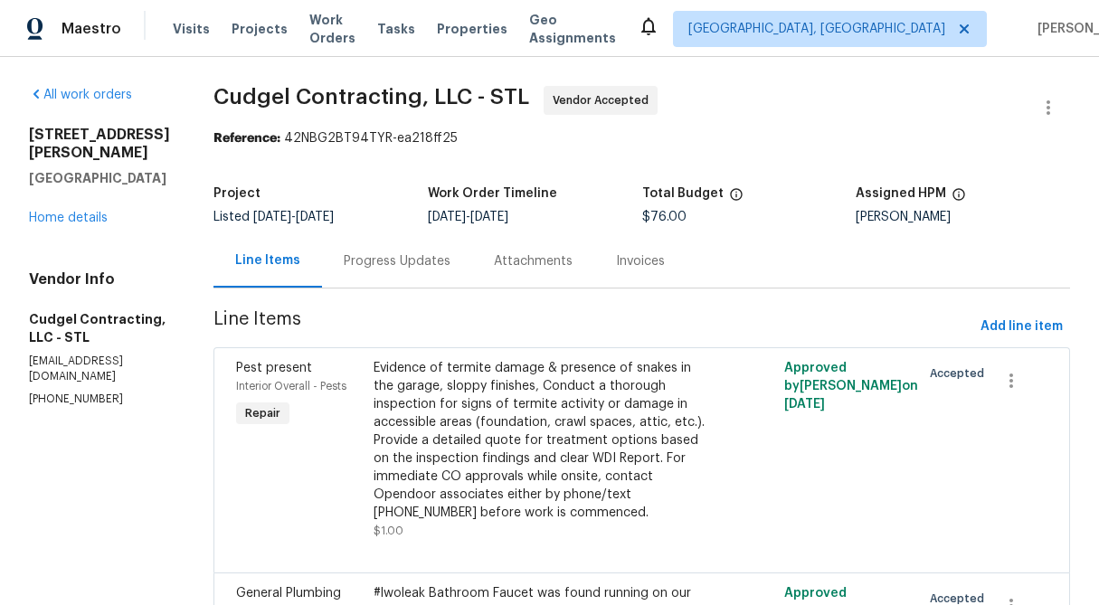
click at [418, 254] on div "Progress Updates" at bounding box center [397, 261] width 107 height 18
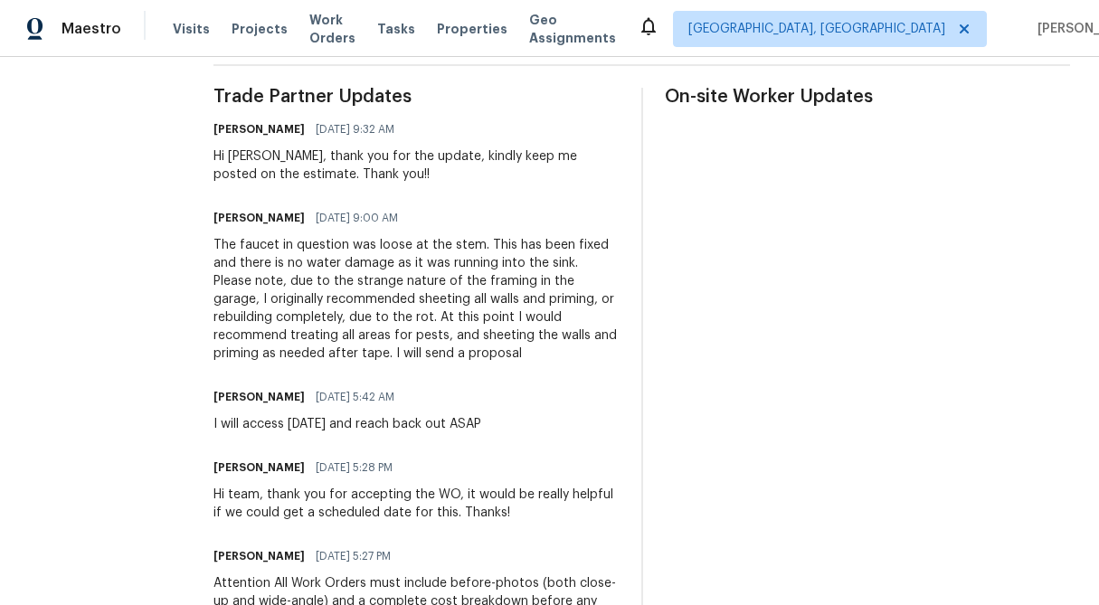
scroll to position [513, 0]
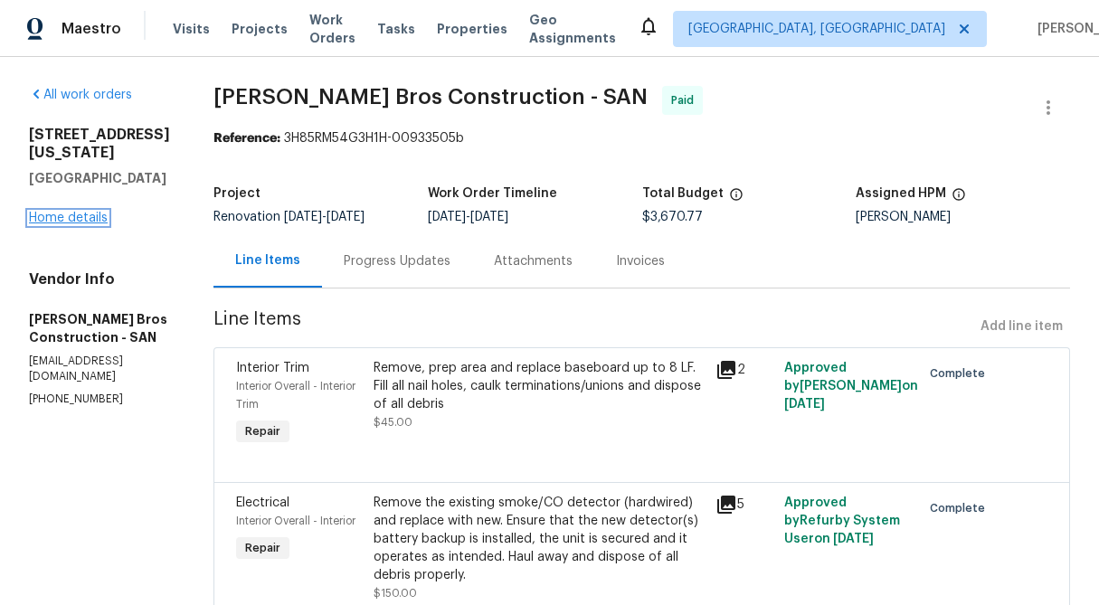
click at [80, 217] on link "Home details" at bounding box center [68, 218] width 79 height 13
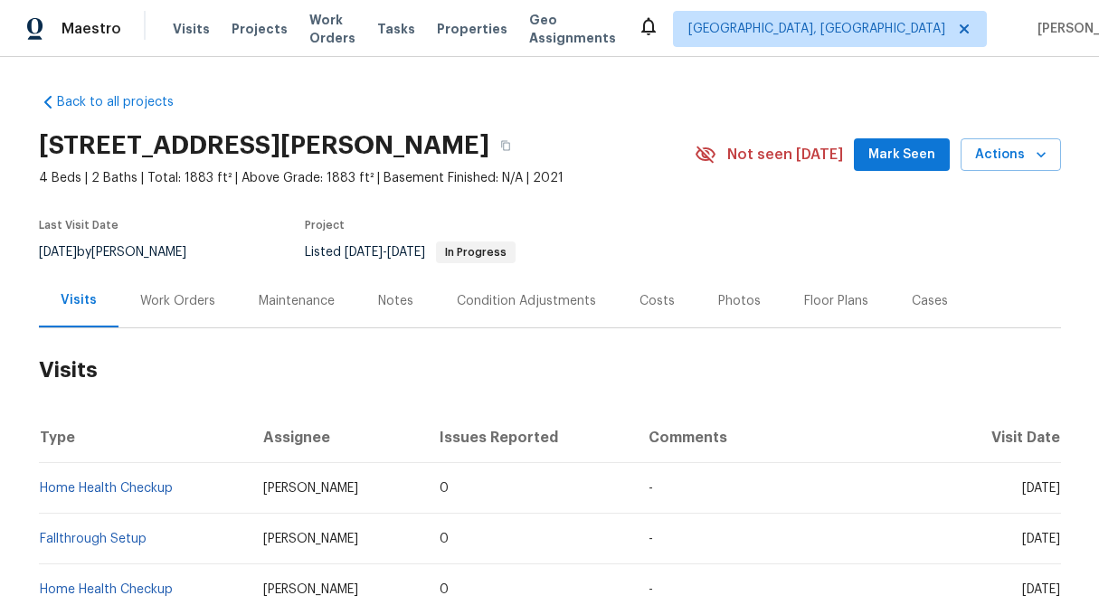
click at [182, 308] on div "Work Orders" at bounding box center [177, 301] width 75 height 18
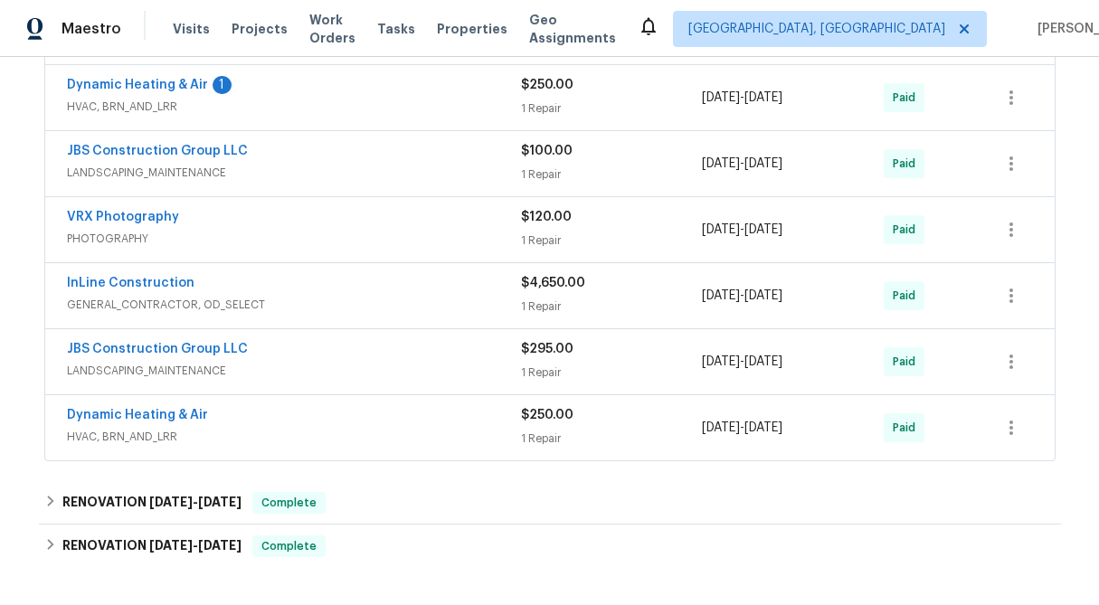
scroll to position [850, 0]
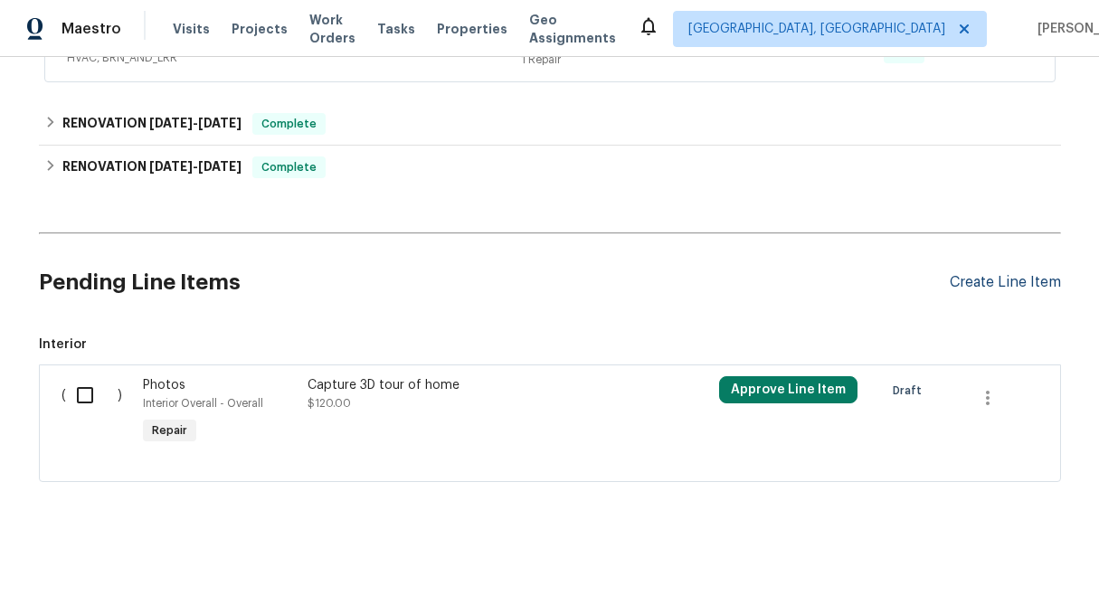
click at [1020, 275] on div "Create Line Item" at bounding box center [1004, 282] width 111 height 17
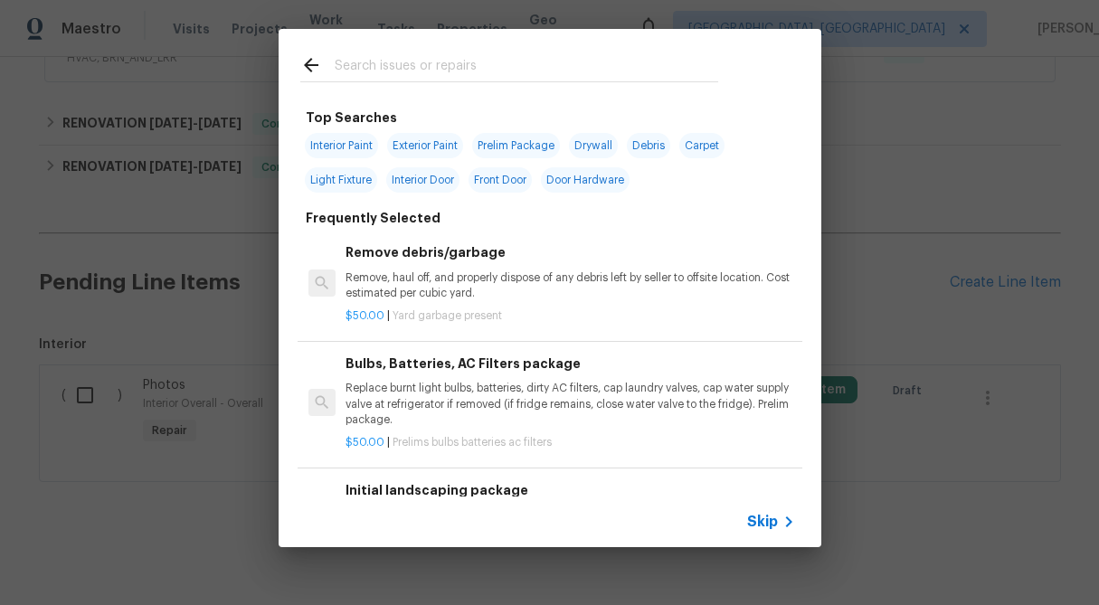
click at [769, 529] on span "Skip" at bounding box center [762, 522] width 31 height 18
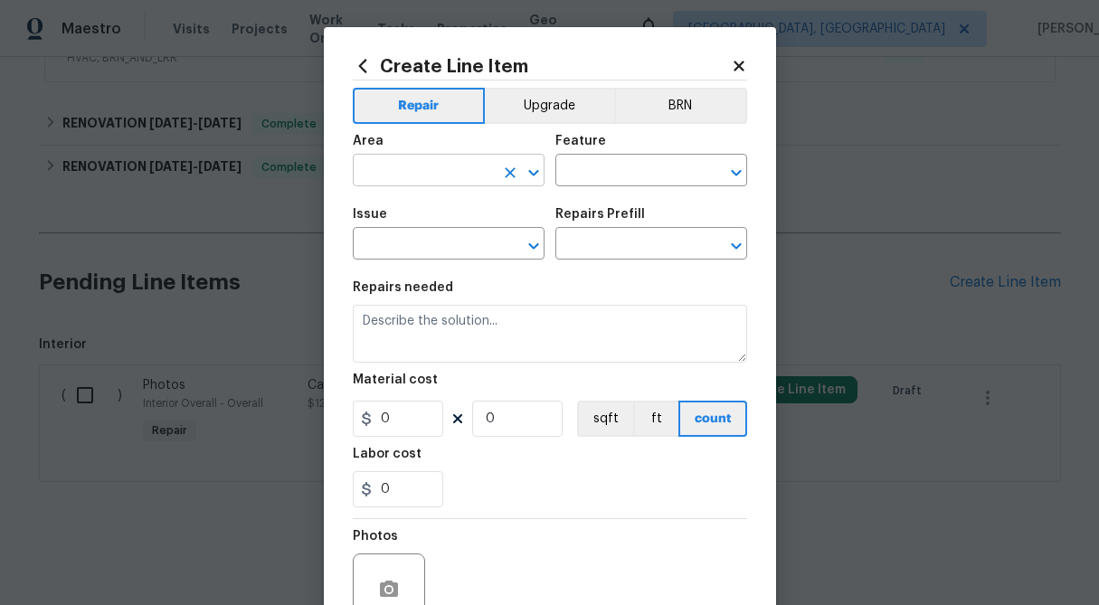
click at [387, 177] on input "text" at bounding box center [423, 172] width 141 height 28
type input "y"
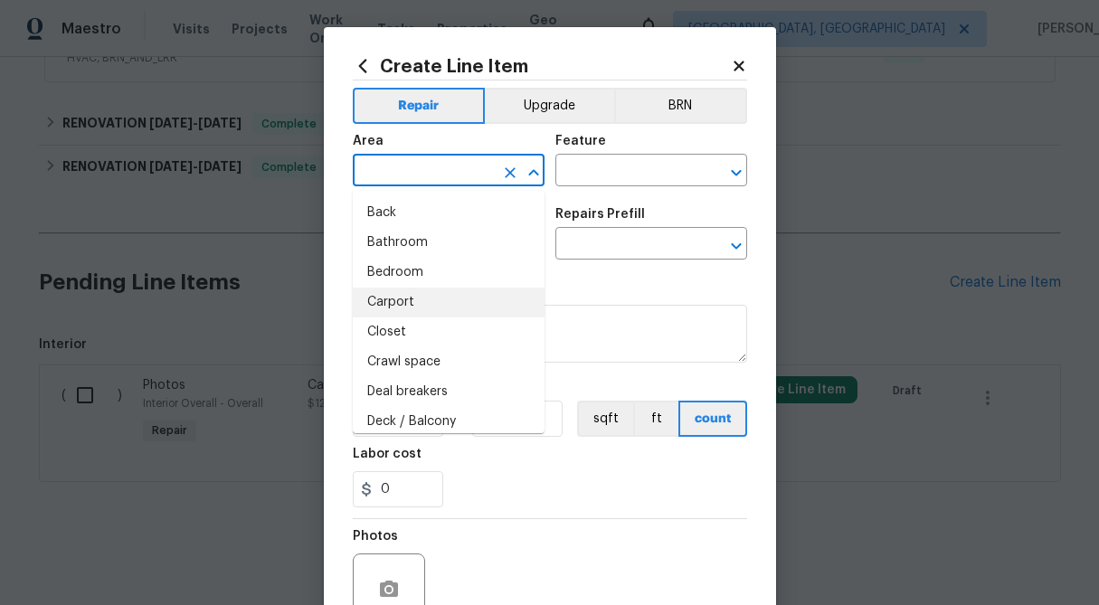
scroll to position [51, 0]
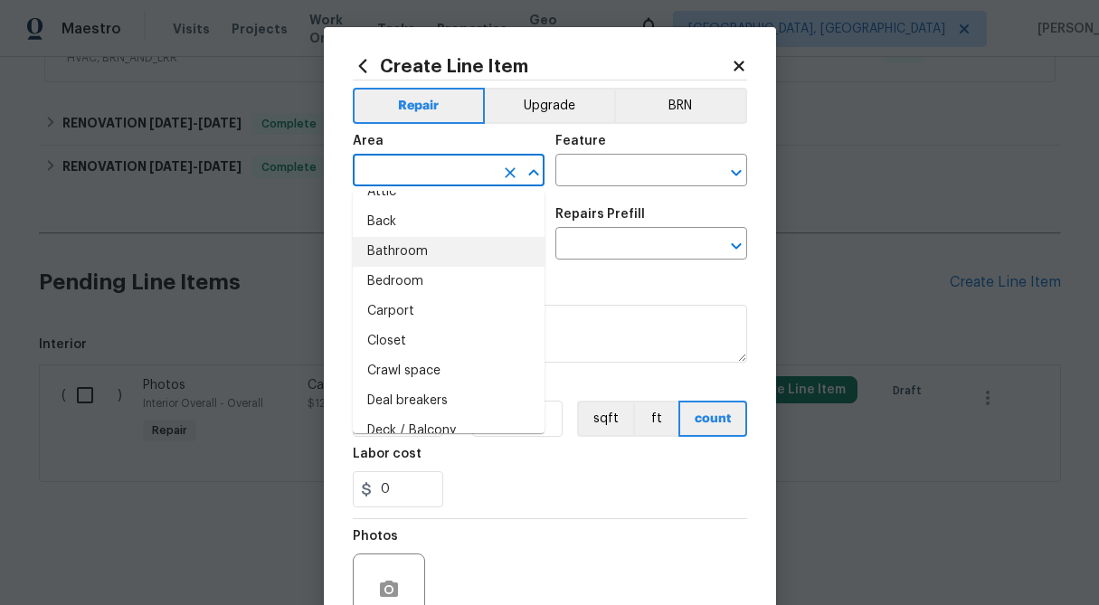
click at [735, 65] on icon at bounding box center [738, 66] width 10 height 10
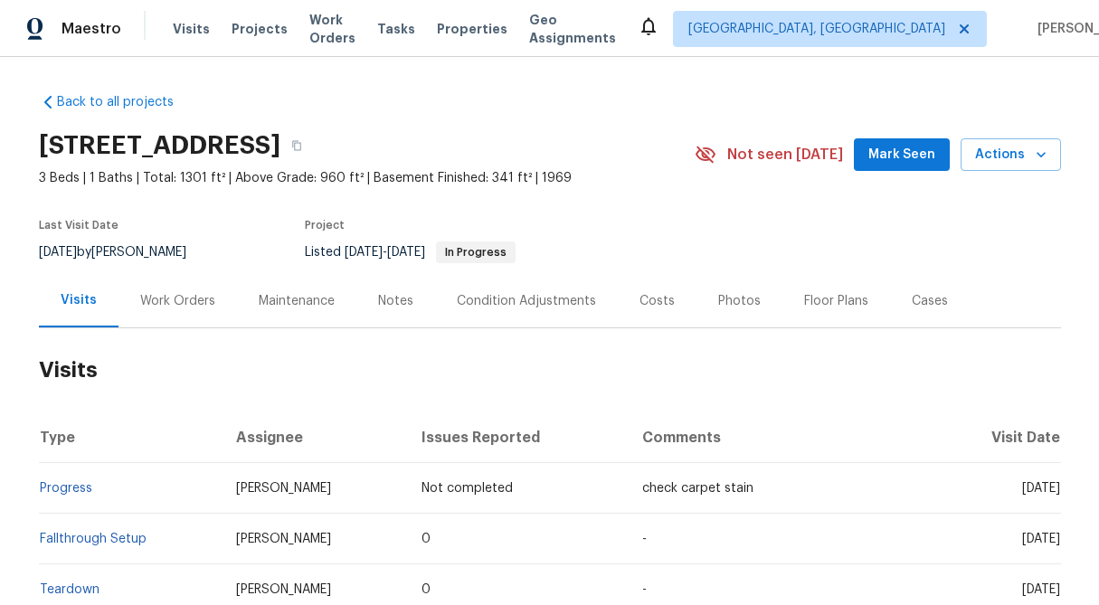
click at [600, 133] on div "926 38th Ave, Anoka, MN 55303" at bounding box center [367, 145] width 656 height 47
click at [182, 292] on div "Work Orders" at bounding box center [177, 301] width 75 height 18
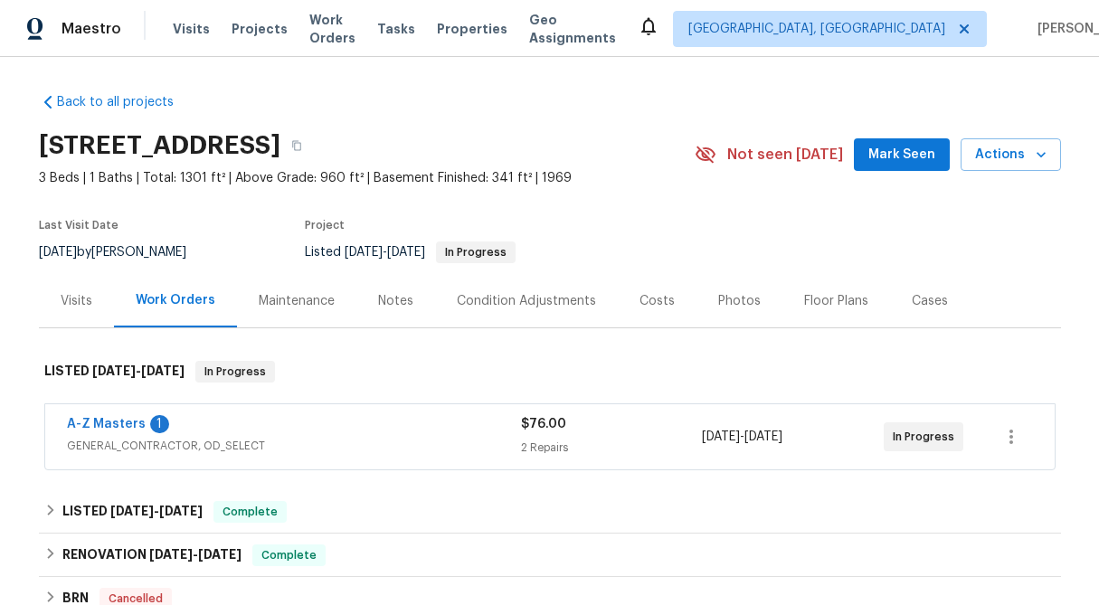
click at [554, 439] on div "2 Repairs" at bounding box center [612, 448] width 182 height 18
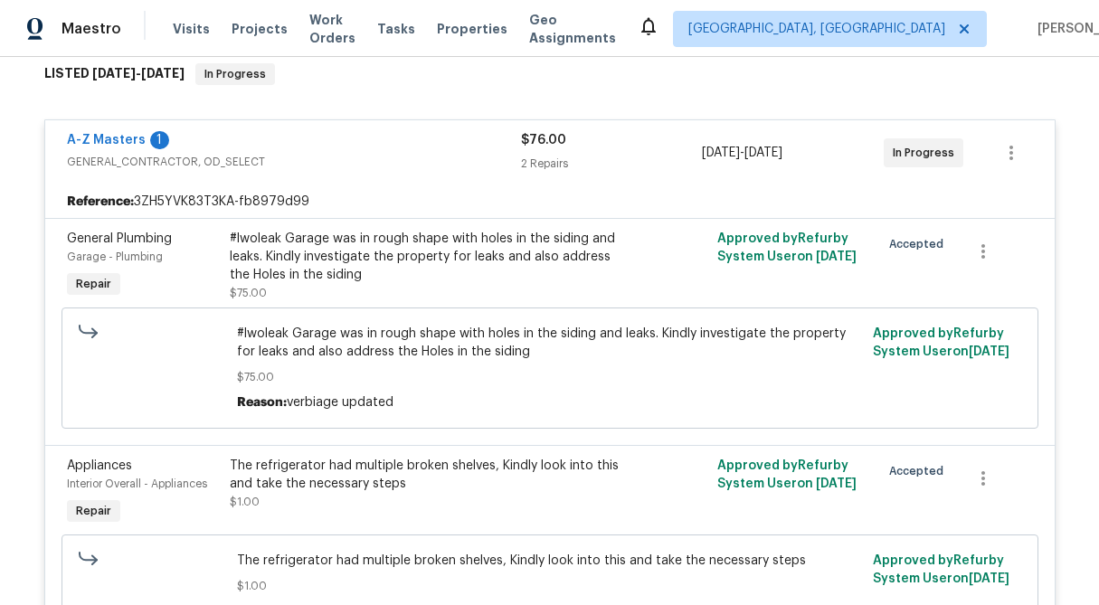
click at [553, 157] on div "2 Repairs" at bounding box center [612, 164] width 182 height 18
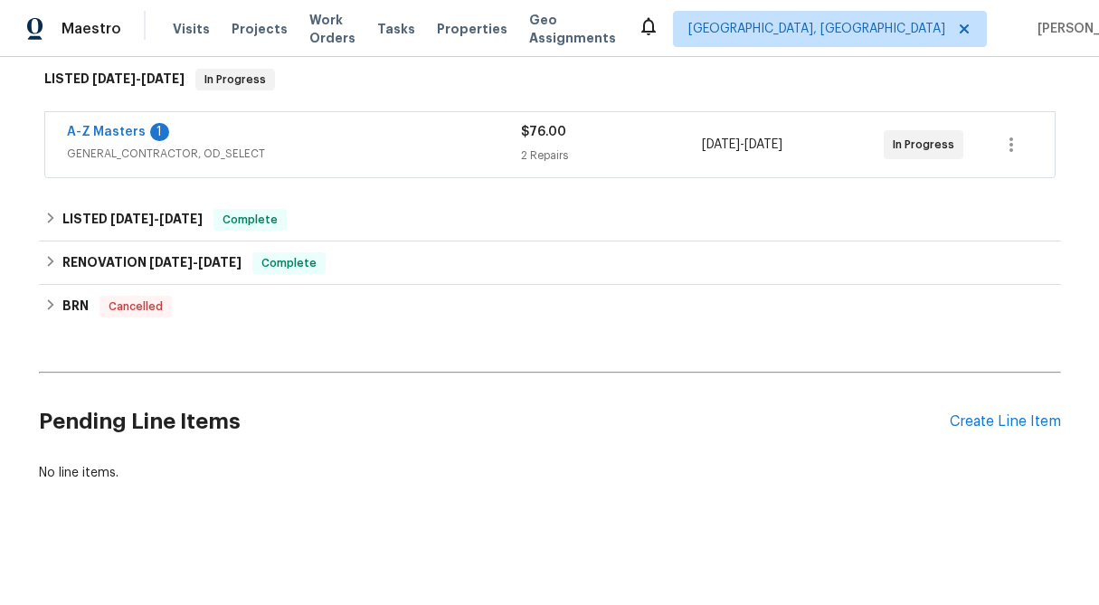
scroll to position [292, 0]
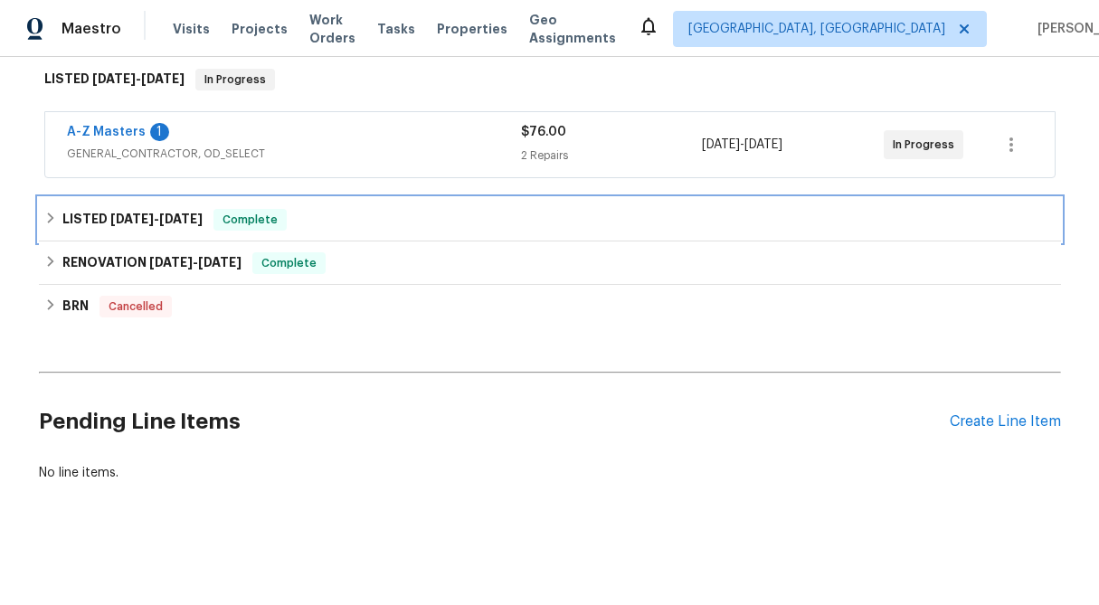
click at [51, 212] on icon at bounding box center [50, 218] width 13 height 13
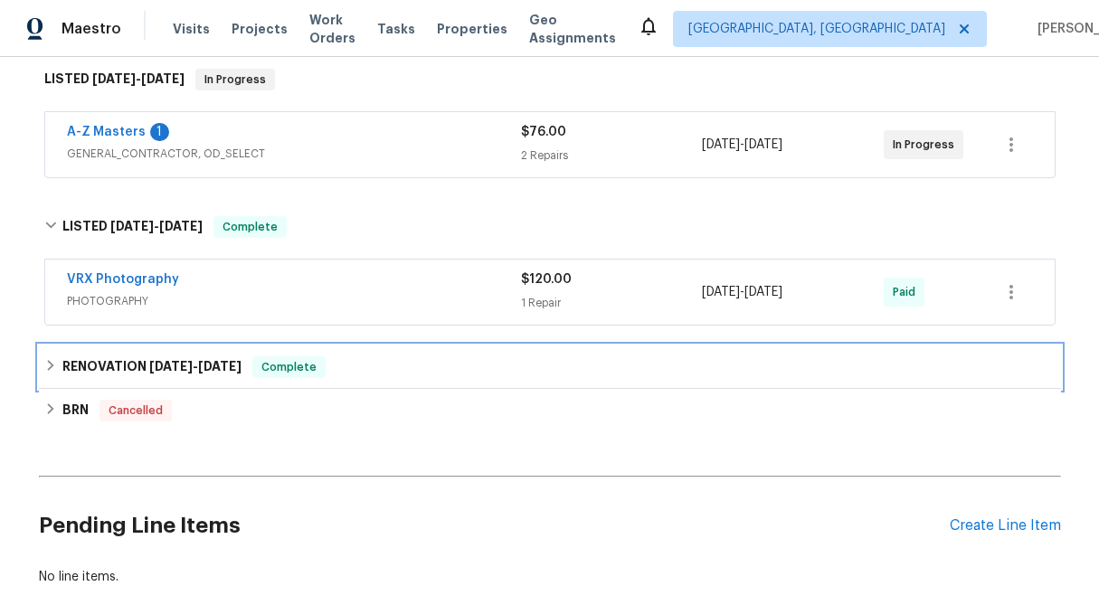
click at [59, 360] on div "RENOVATION 6/2/25 - 6/24/25 Complete" at bounding box center [549, 367] width 1011 height 22
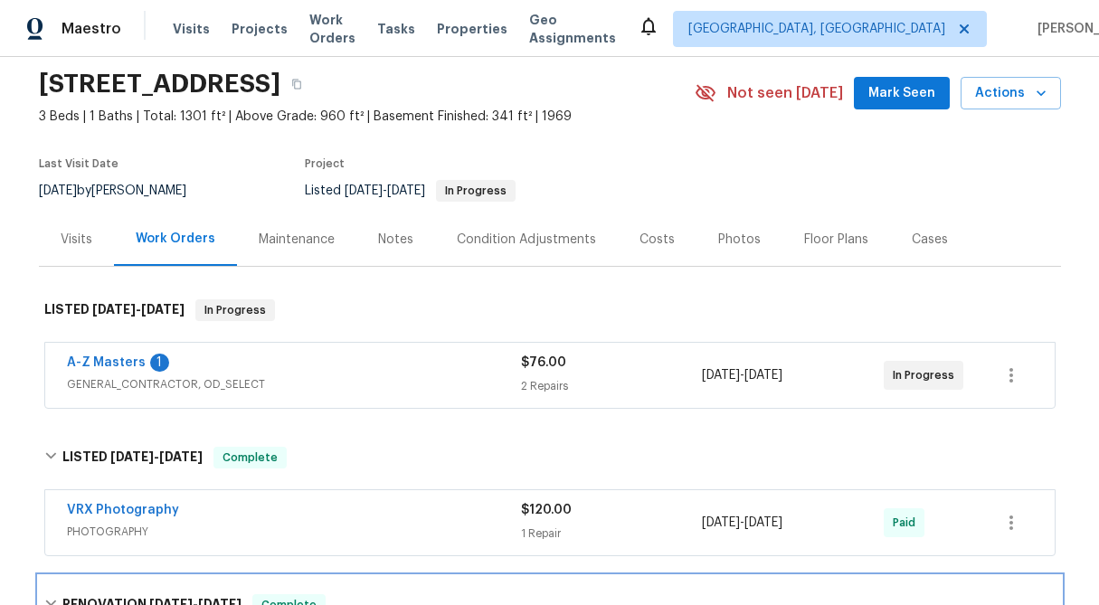
scroll to position [0, 0]
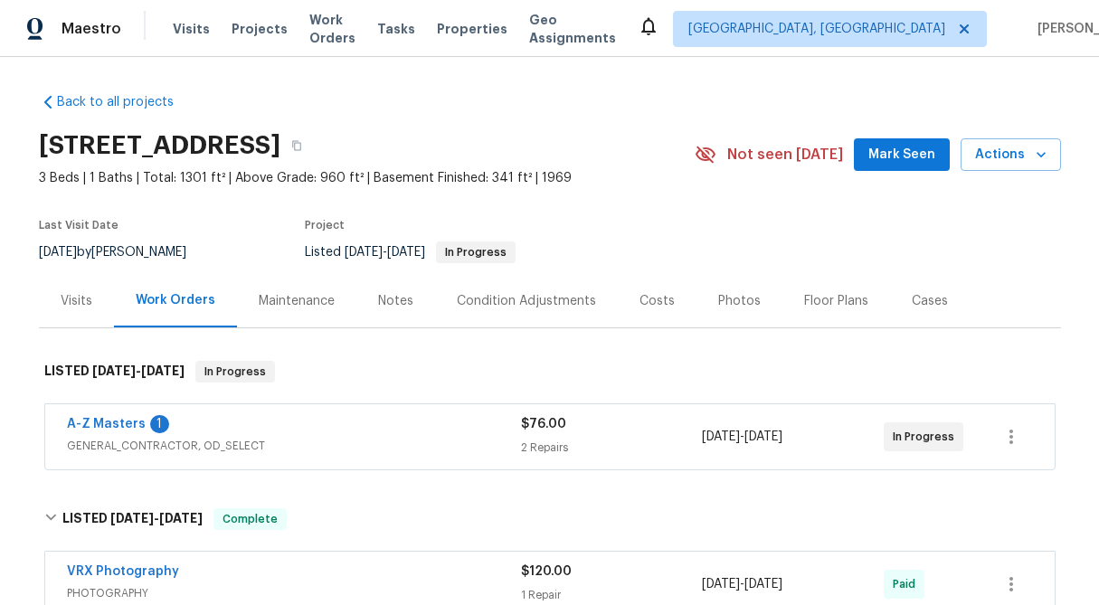
click at [545, 443] on div "2 Repairs" at bounding box center [612, 448] width 182 height 18
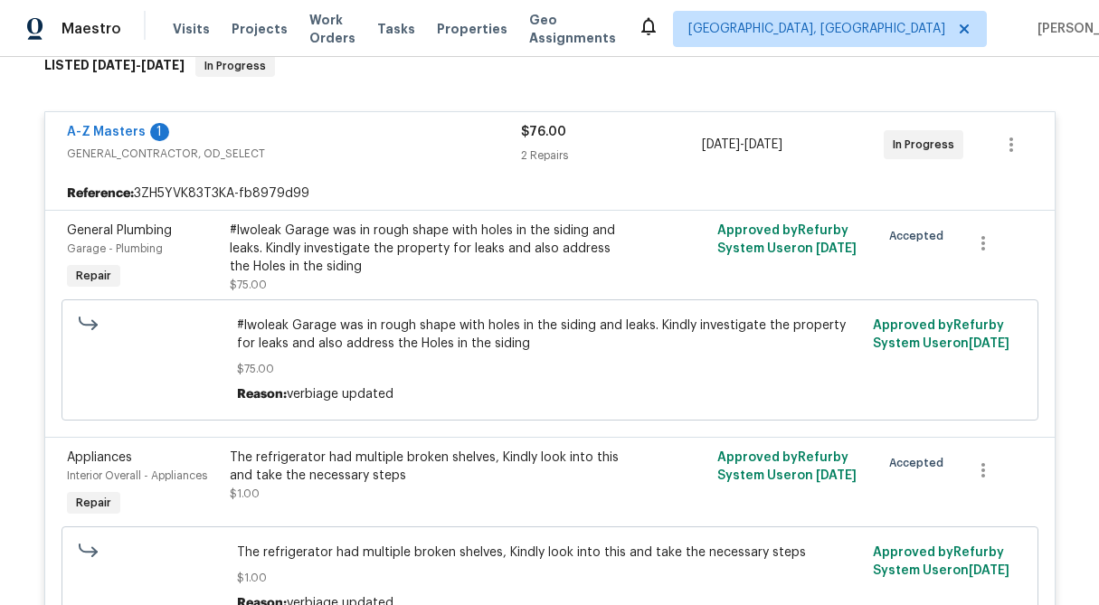
scroll to position [237, 0]
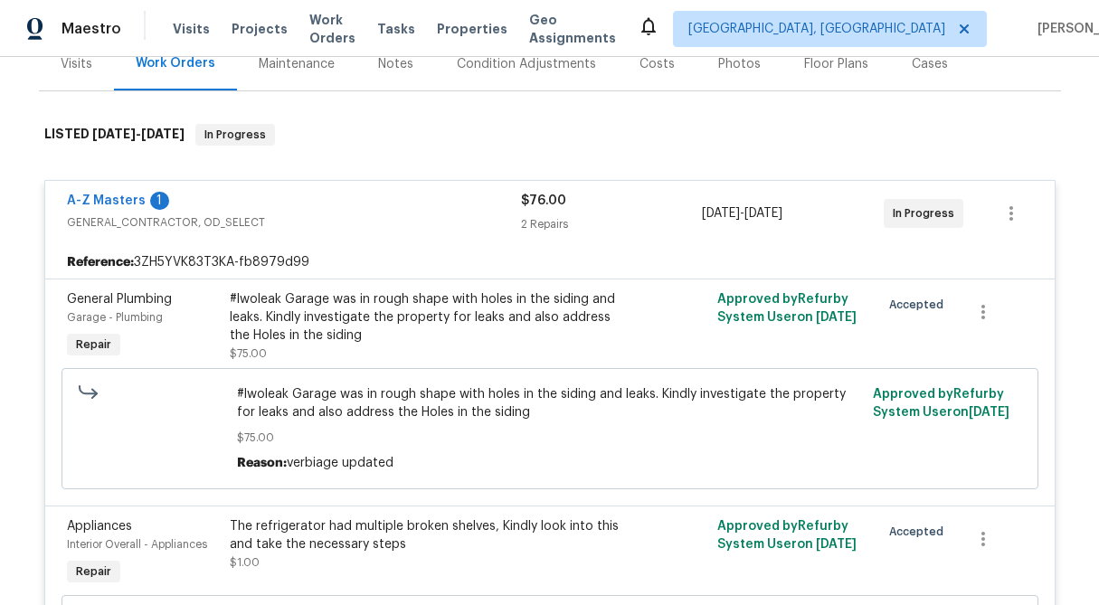
click at [111, 208] on span "A-Z Masters" at bounding box center [106, 201] width 79 height 18
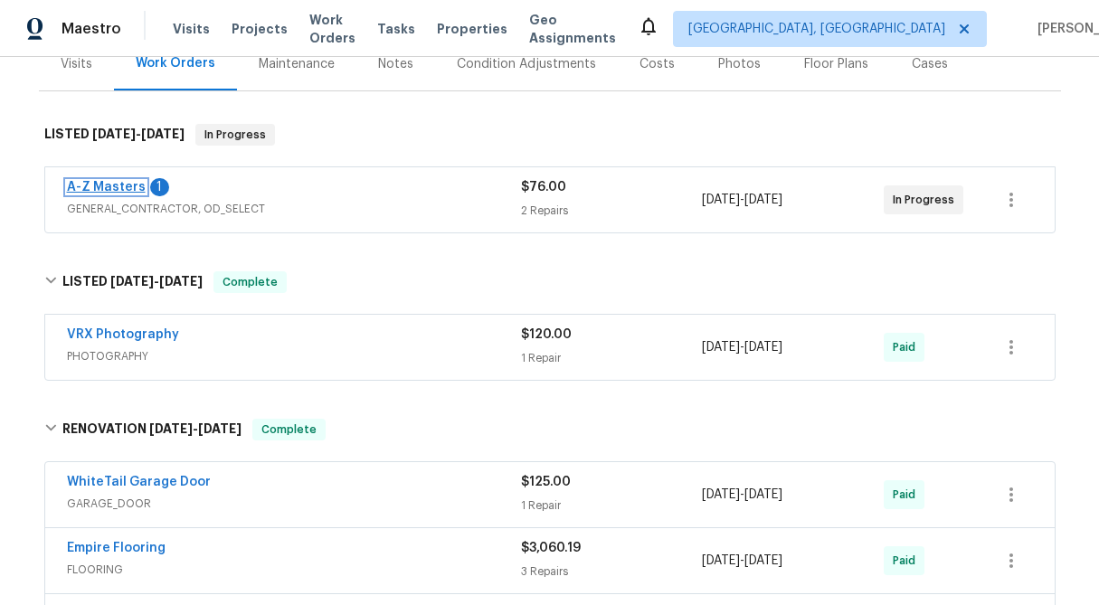
click at [109, 192] on link "A-Z Masters" at bounding box center [106, 187] width 79 height 13
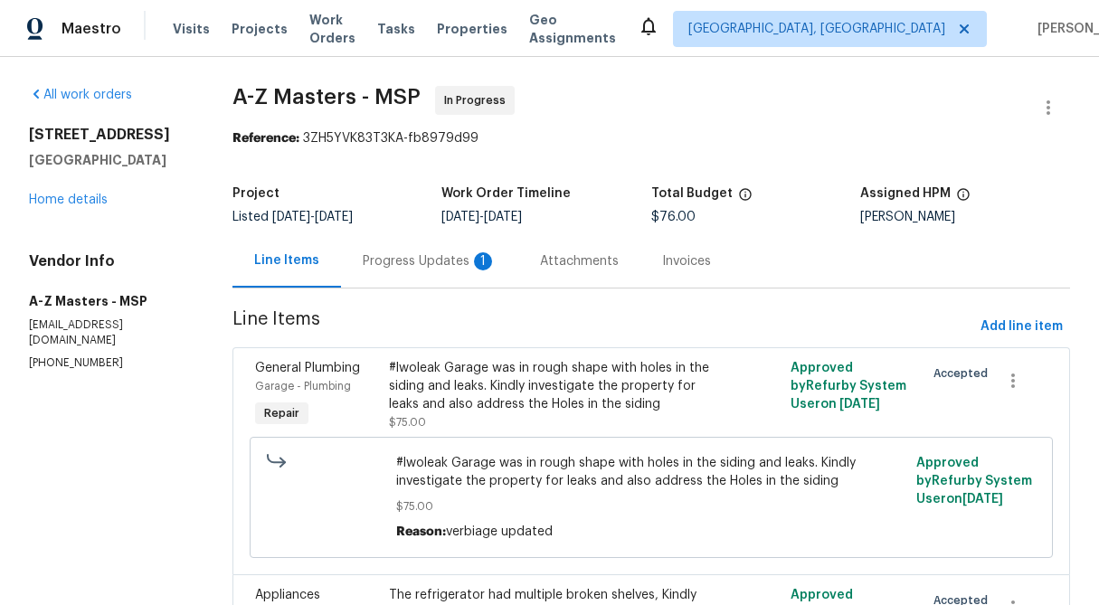
click at [462, 269] on div "Progress Updates 1" at bounding box center [430, 261] width 134 height 18
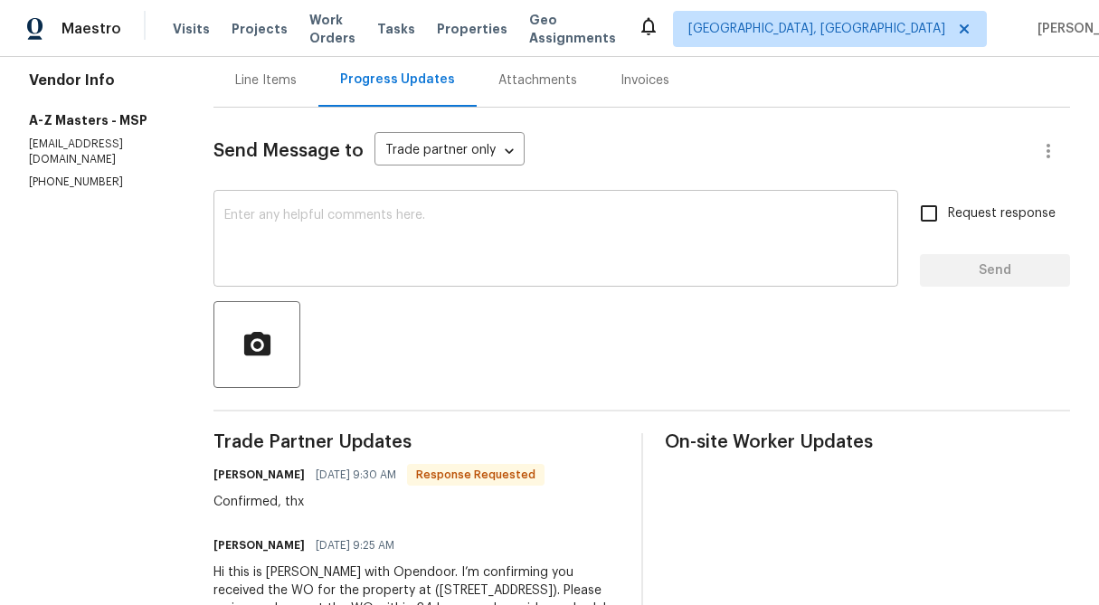
scroll to position [173, 0]
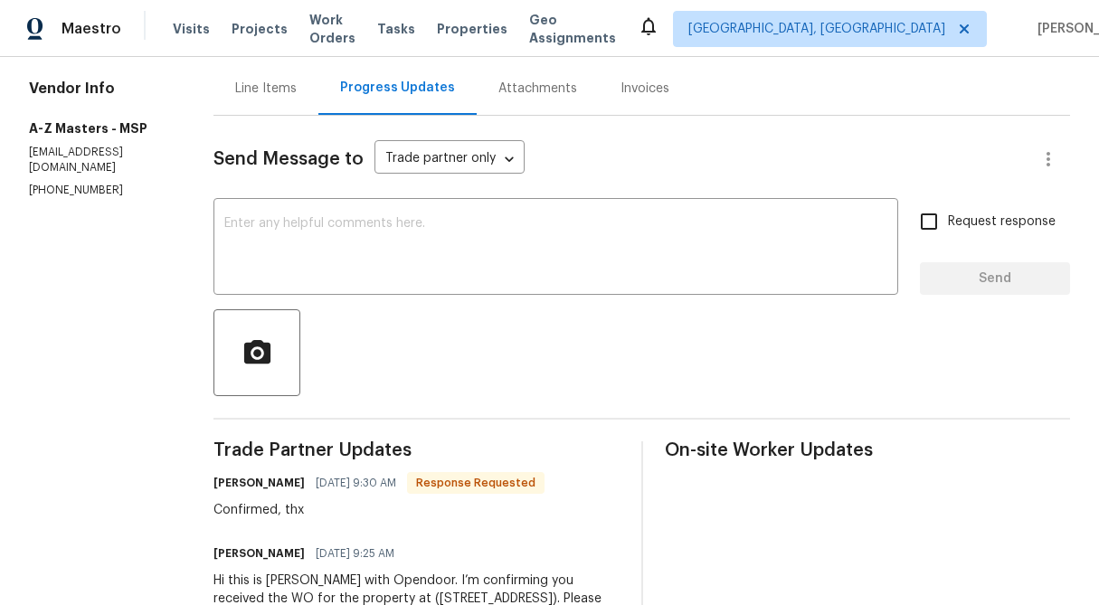
click at [225, 102] on div "Line Items" at bounding box center [265, 87] width 105 height 53
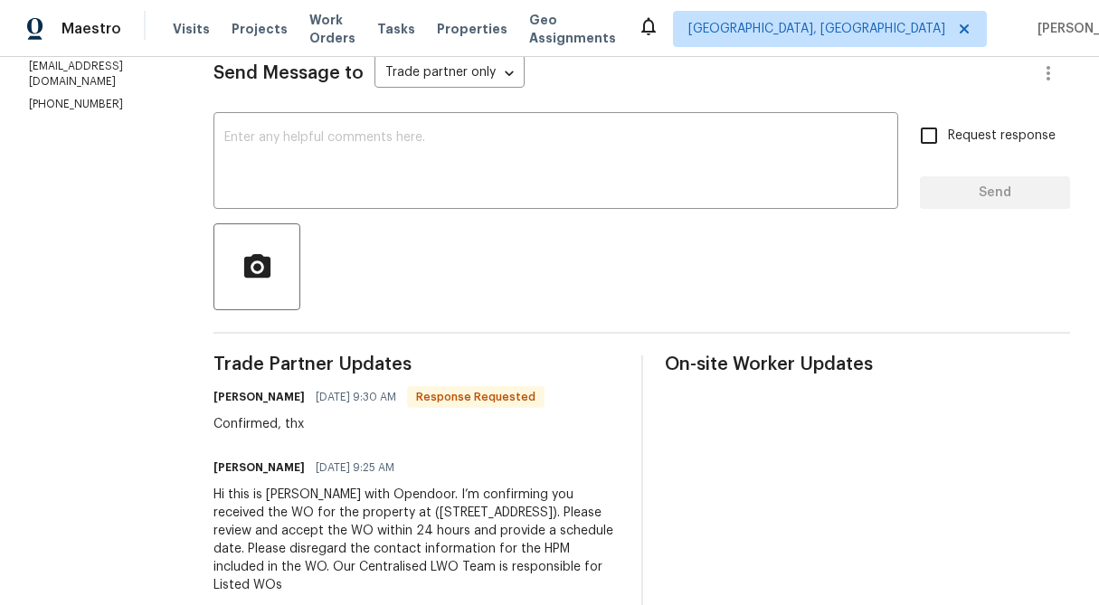
scroll to position [280, 0]
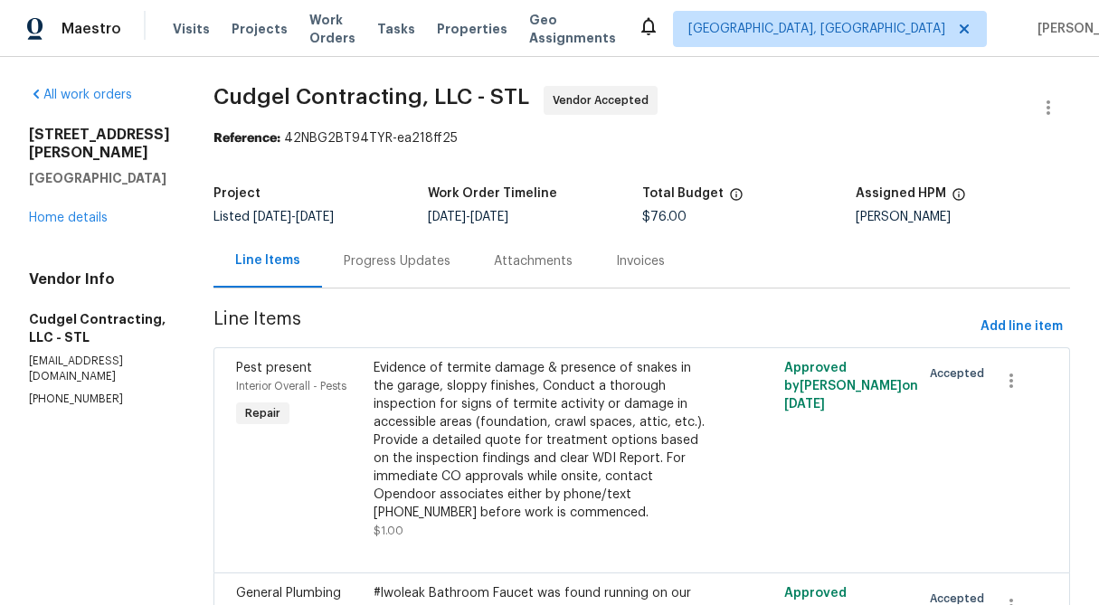
click at [414, 284] on div "Progress Updates" at bounding box center [397, 260] width 150 height 53
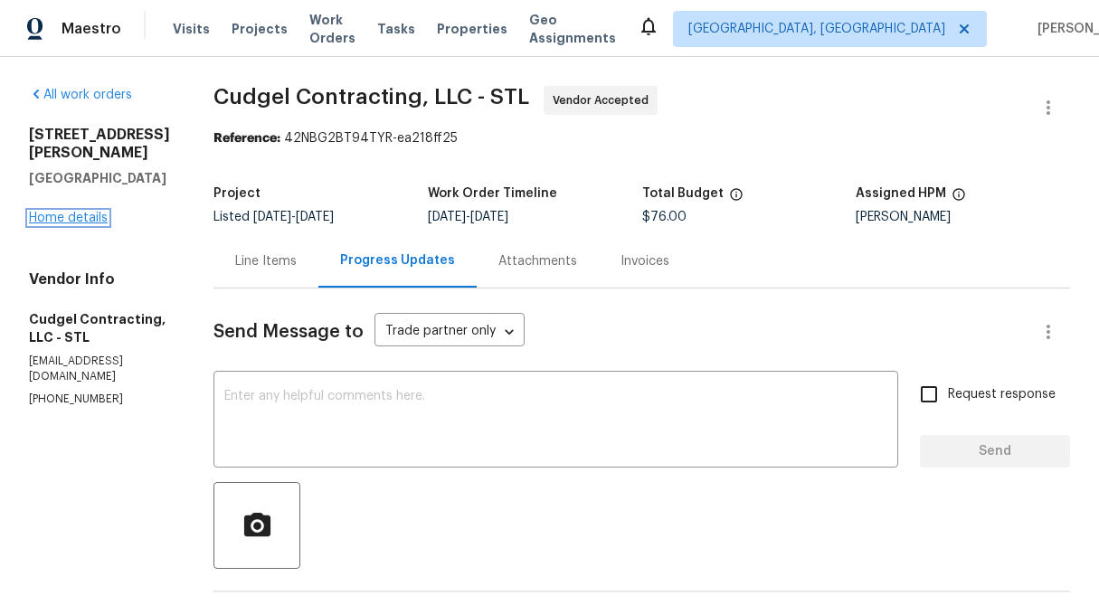
click at [89, 212] on link "Home details" at bounding box center [68, 218] width 79 height 13
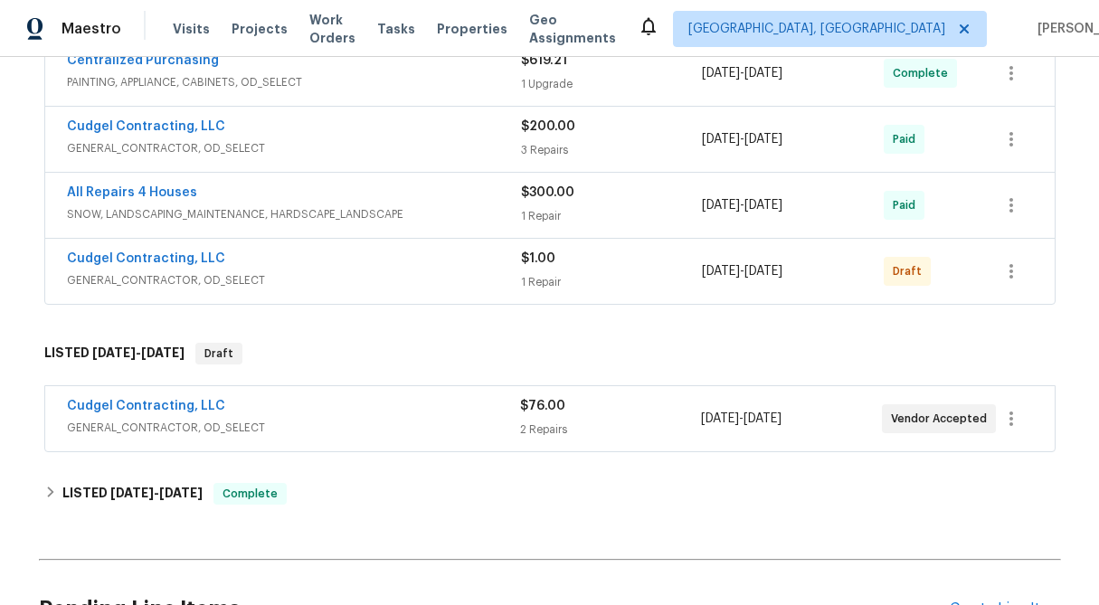
scroll to position [1091, 0]
click at [1012, 405] on button "button" at bounding box center [1010, 417] width 43 height 43
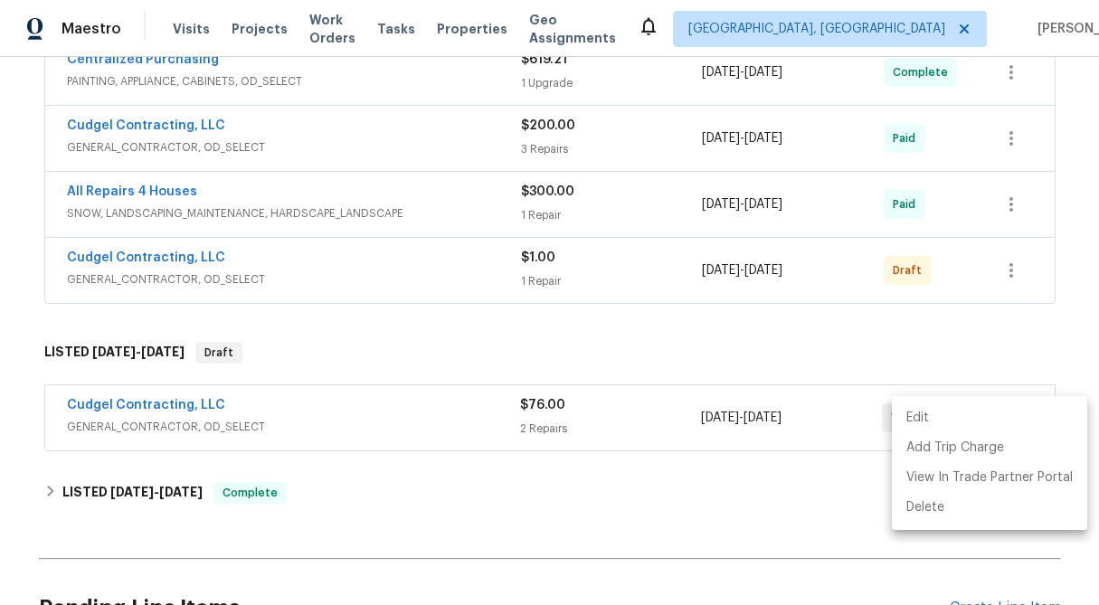
click at [935, 416] on li "Edit" at bounding box center [989, 418] width 195 height 30
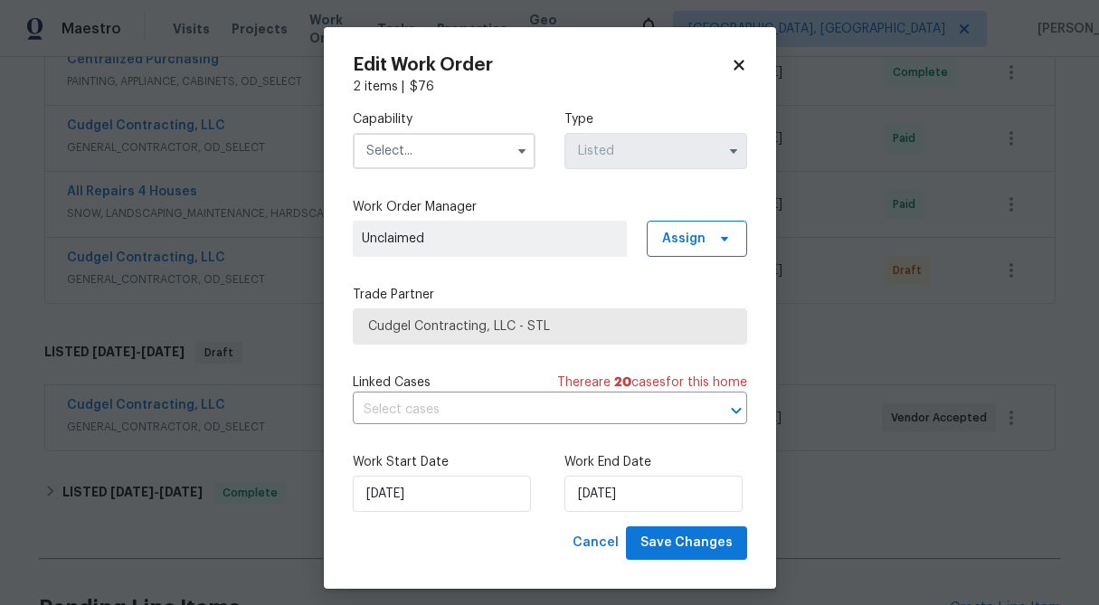
click at [740, 71] on icon at bounding box center [739, 65] width 16 height 16
